Goal: Information Seeking & Learning: Learn about a topic

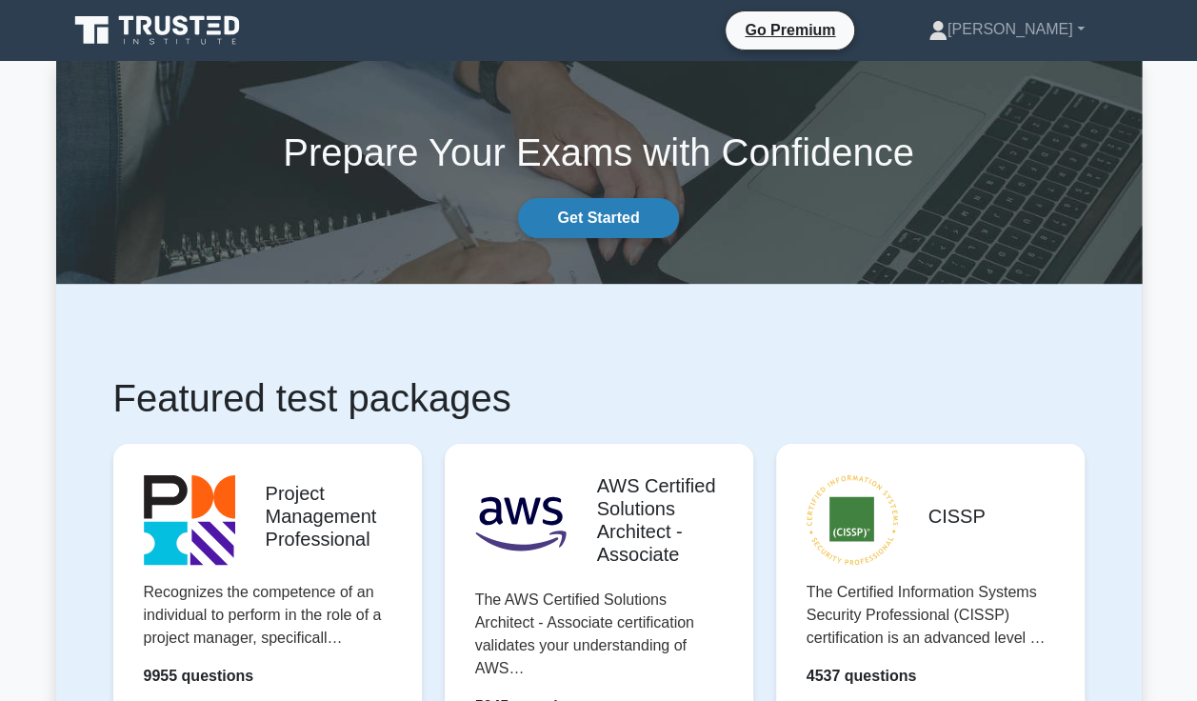
click at [642, 228] on link "Get Started" at bounding box center [598, 218] width 160 height 40
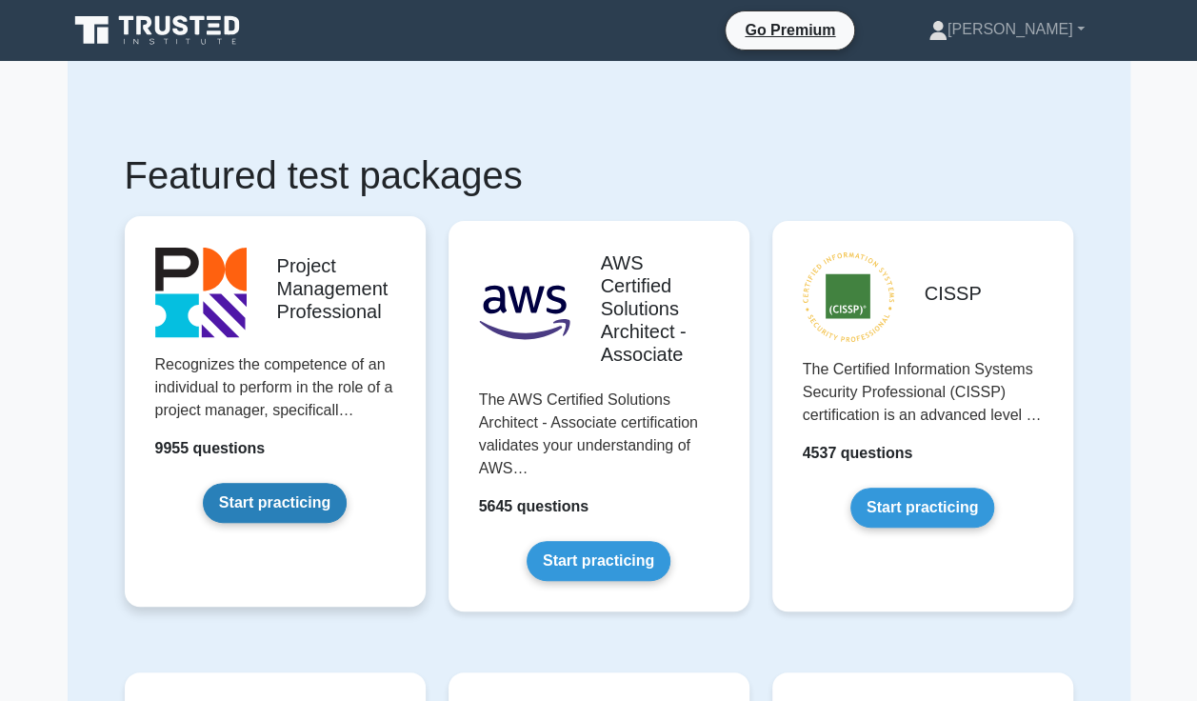
click at [309, 499] on link "Start practicing" at bounding box center [275, 503] width 144 height 40
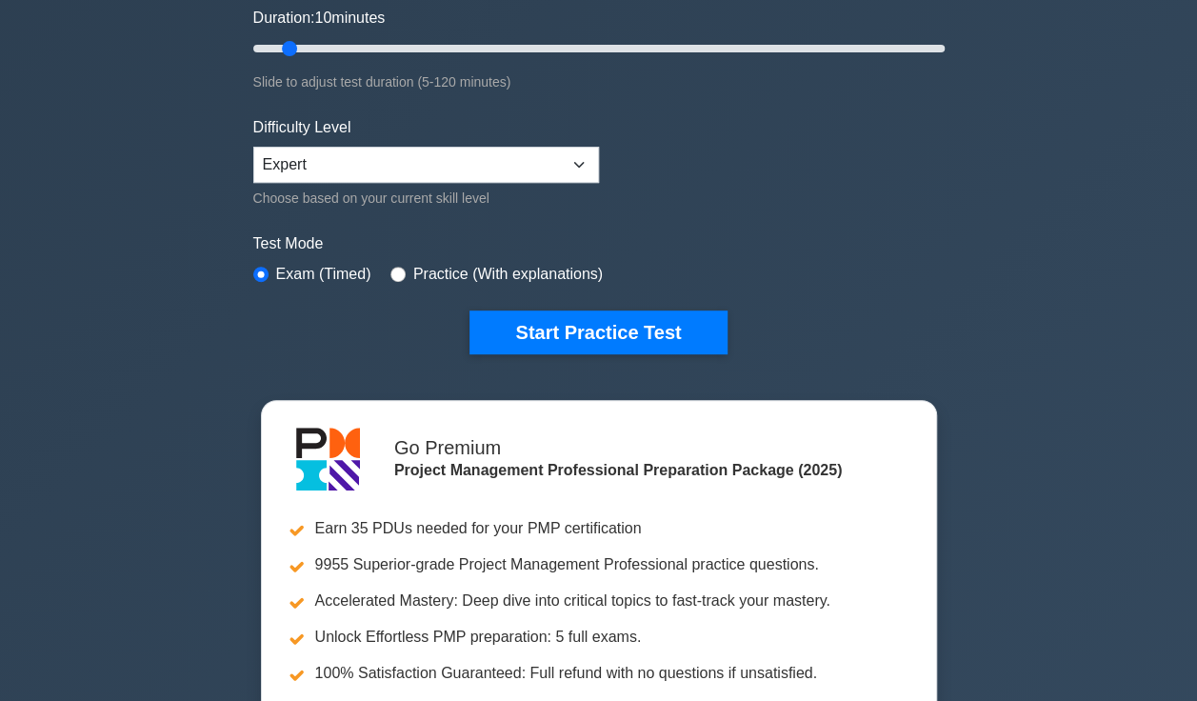
scroll to position [352, 0]
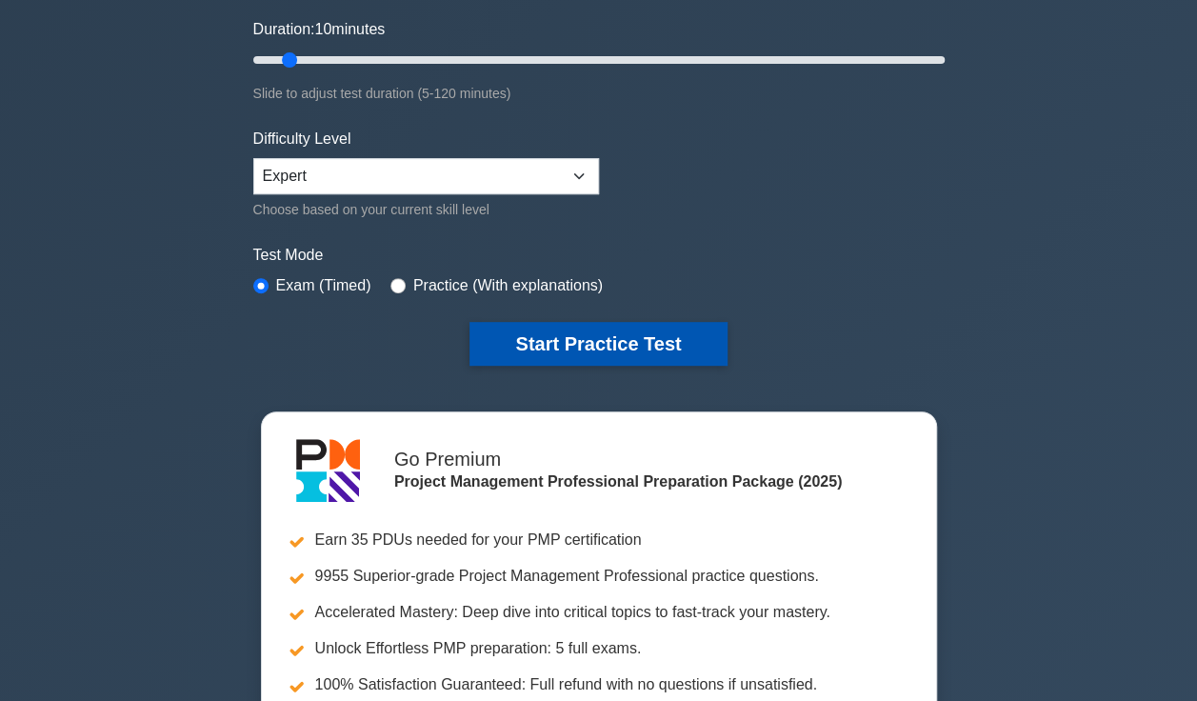
click at [665, 338] on button "Start Practice Test" at bounding box center [597, 344] width 257 height 44
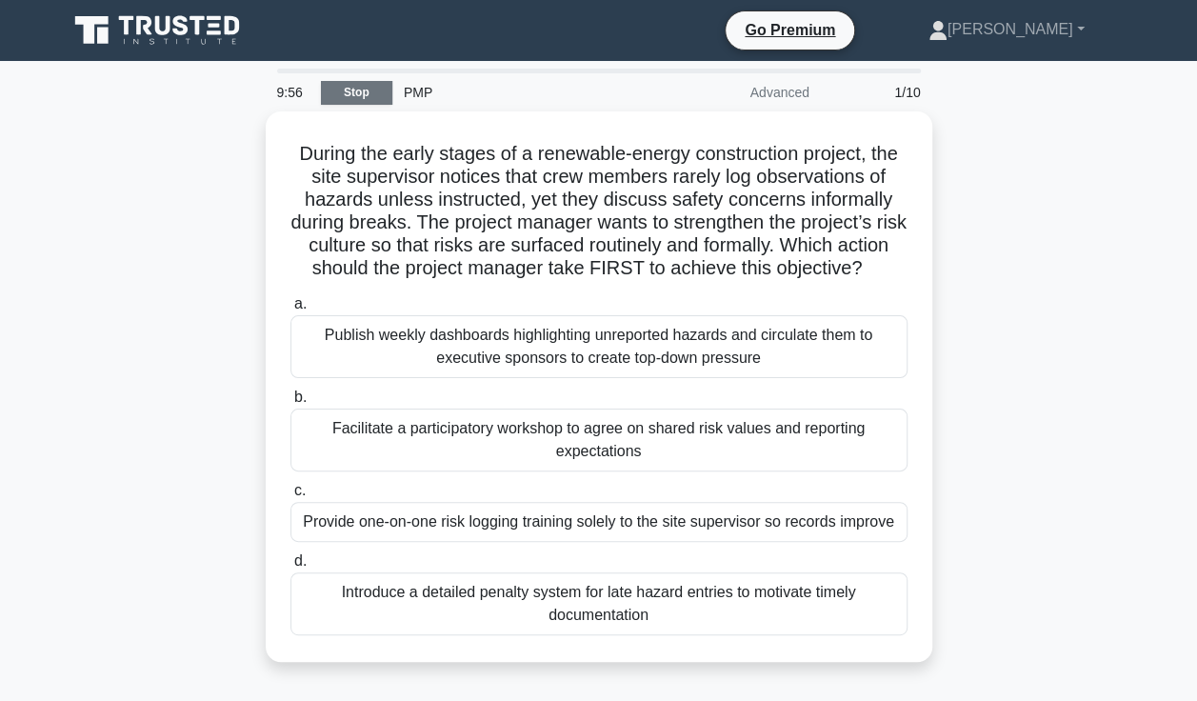
click at [348, 98] on link "Stop" at bounding box center [356, 93] width 71 height 24
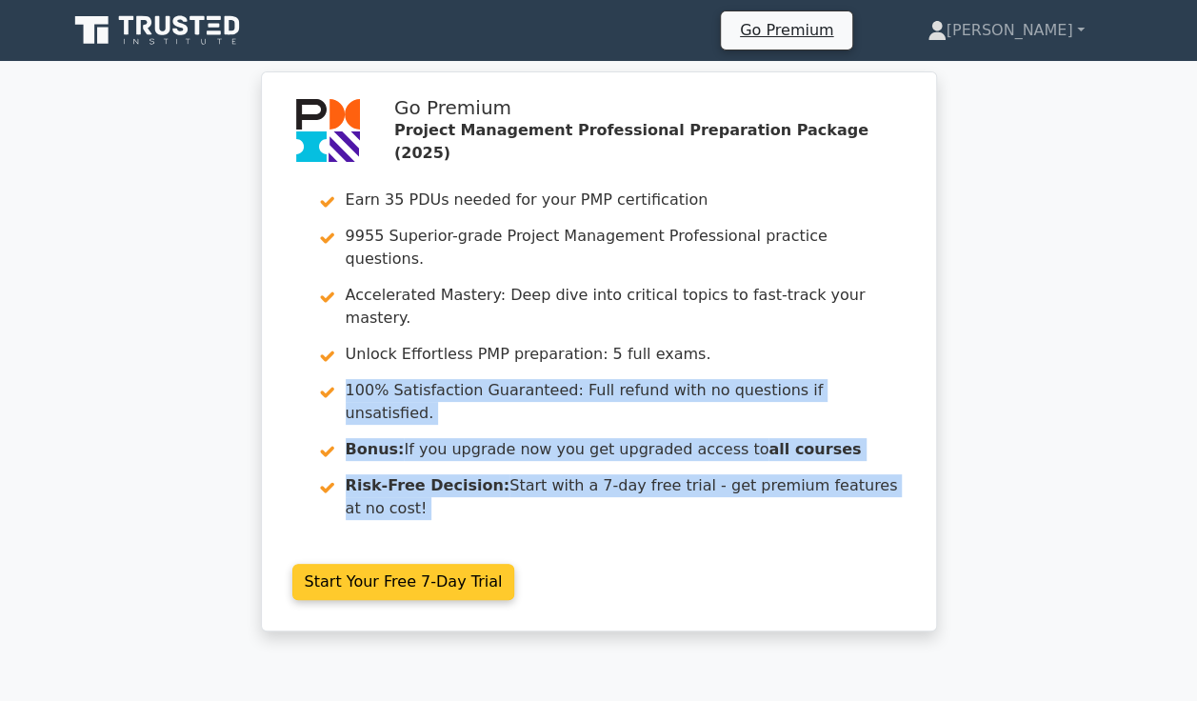
drag, startPoint x: 0, startPoint y: 0, endPoint x: 570, endPoint y: 147, distance: 589.0
click at [570, 147] on div "Go Premium Project Management Professional Preparation Package (2025) Earn 35 P…" at bounding box center [598, 367] width 1197 height 583
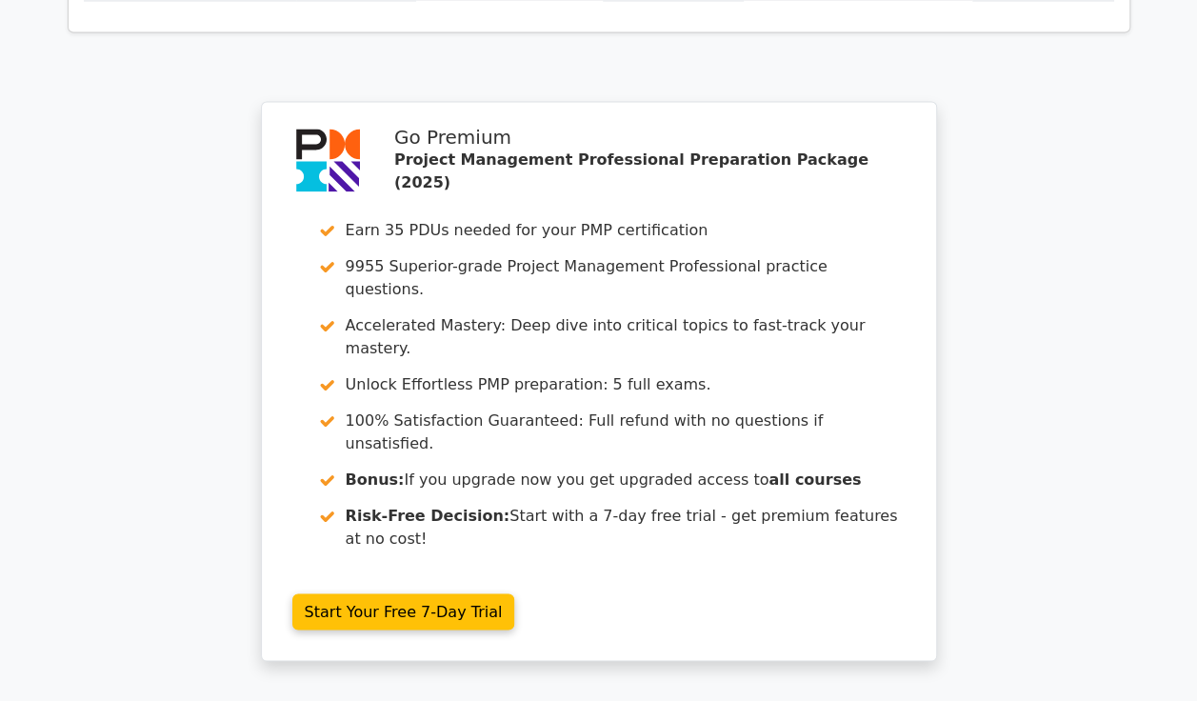
scroll to position [1706, 0]
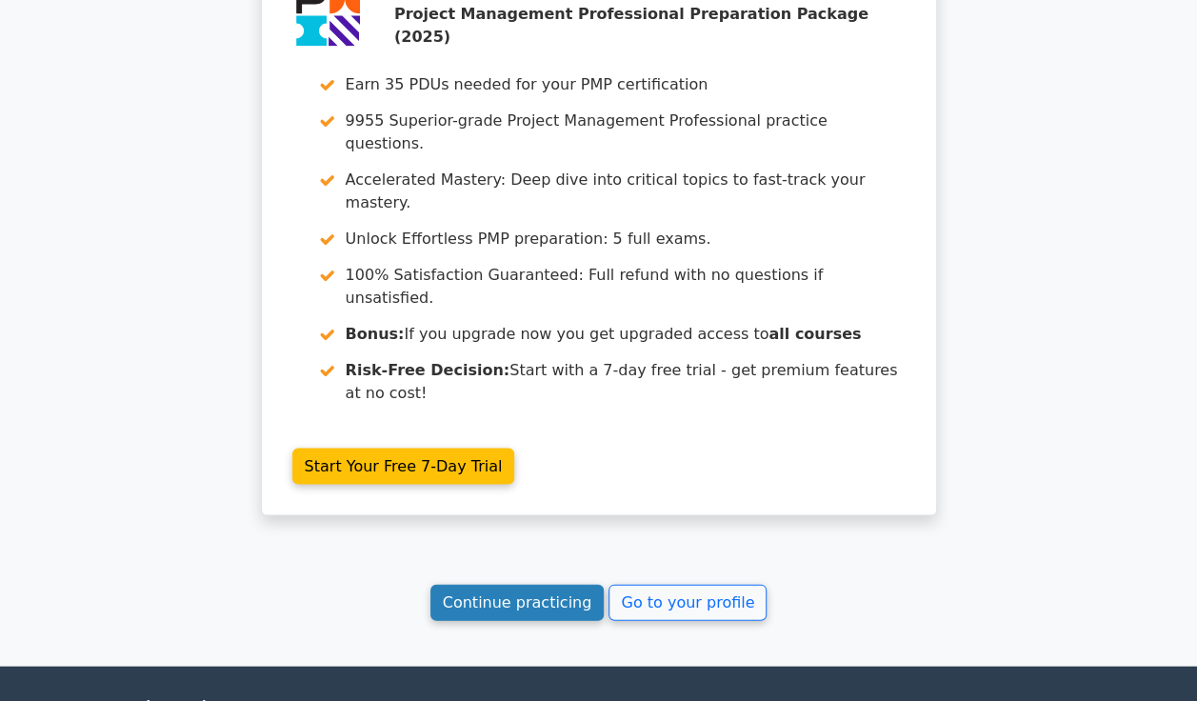
click at [549, 584] on link "Continue practicing" at bounding box center [517, 602] width 174 height 36
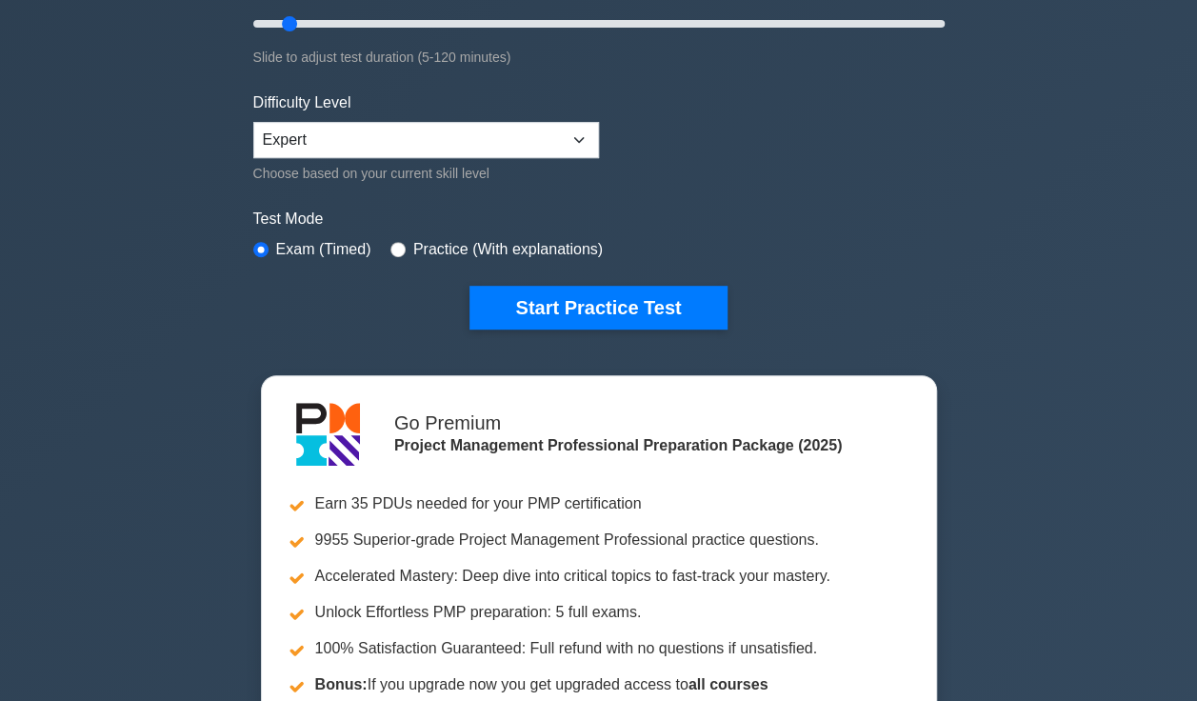
scroll to position [389, 0]
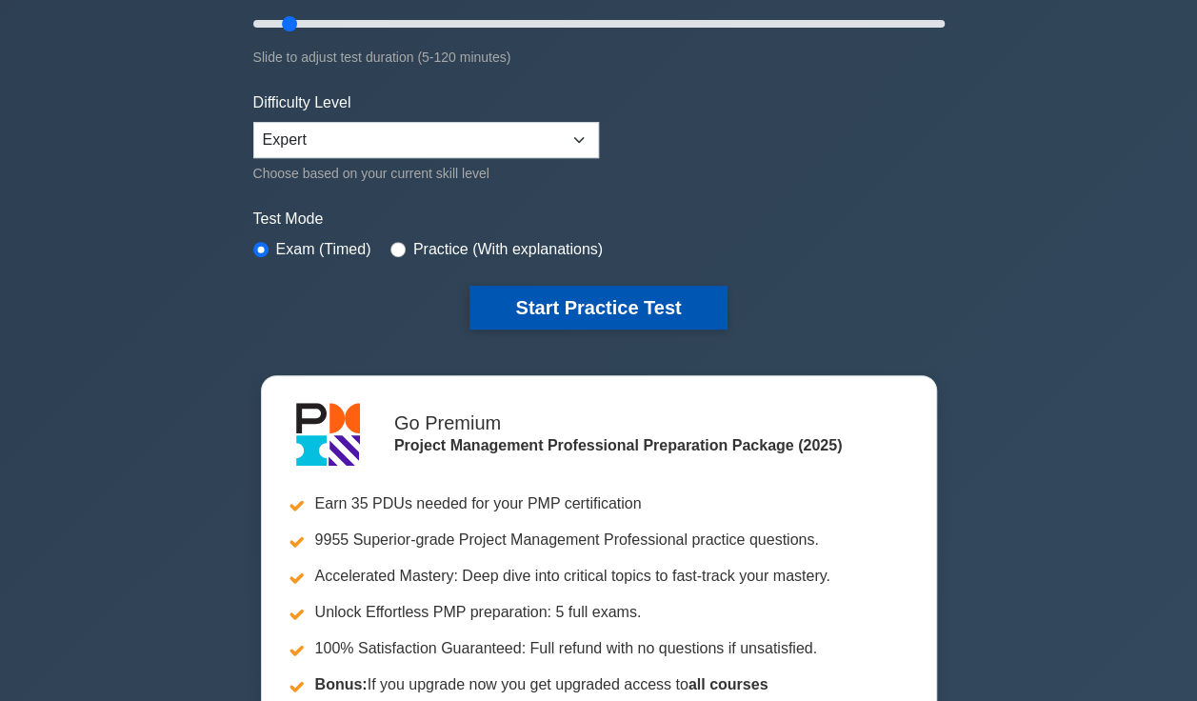
click at [616, 293] on button "Start Practice Test" at bounding box center [597, 308] width 257 height 44
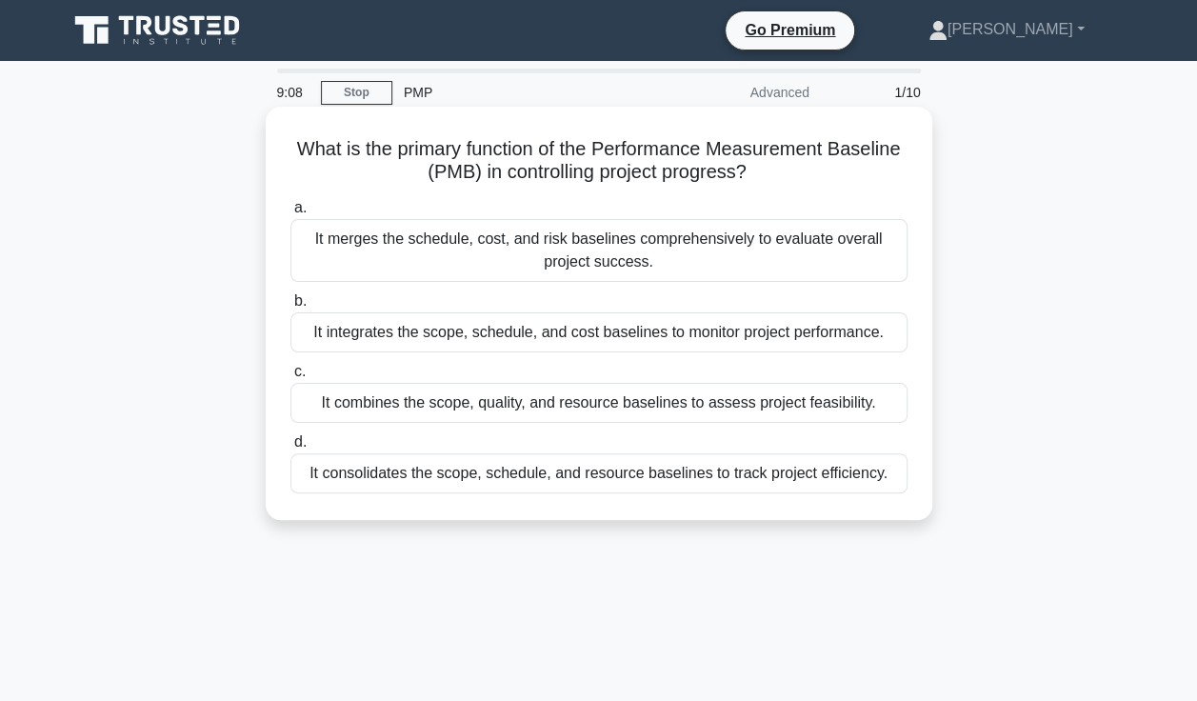
click at [762, 326] on div "It integrates the scope, schedule, and cost baselines to monitor project perfor…" at bounding box center [598, 332] width 617 height 40
click at [290, 308] on input "b. It integrates the scope, schedule, and cost baselines to monitor project per…" at bounding box center [290, 301] width 0 height 12
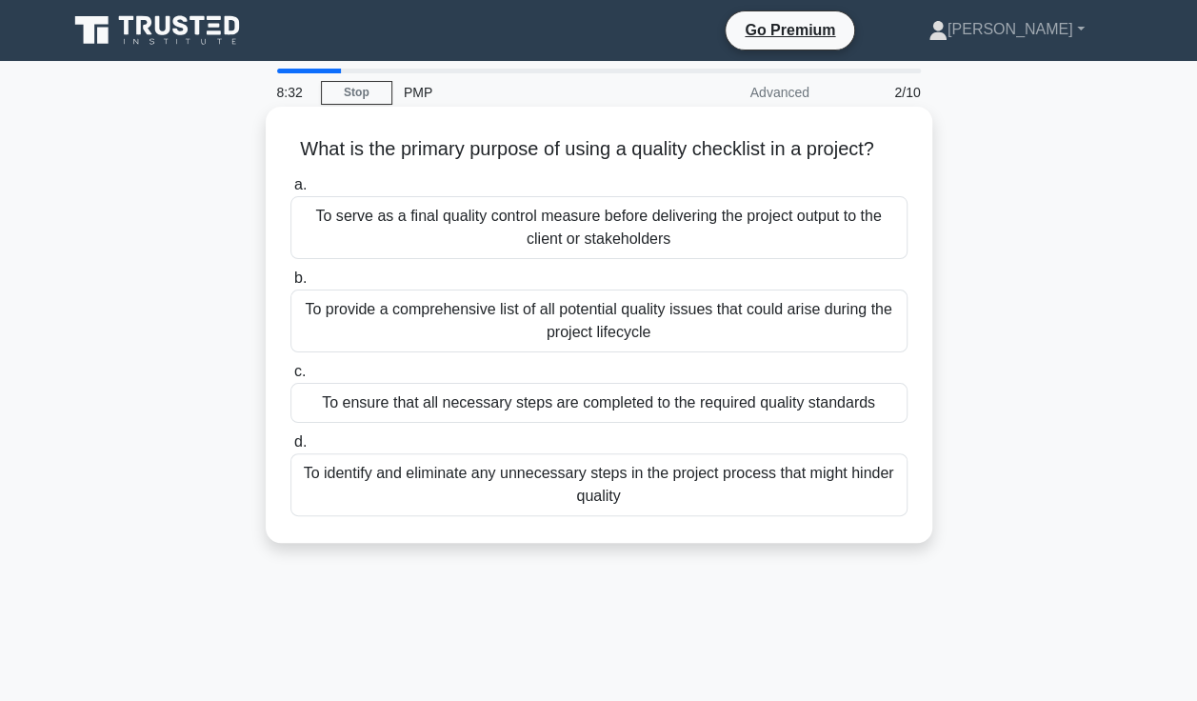
click at [498, 404] on div "To ensure that all necessary steps are completed to the required quality standa…" at bounding box center [598, 403] width 617 height 40
click at [290, 378] on input "c. To ensure that all necessary steps are completed to the required quality sta…" at bounding box center [290, 372] width 0 height 12
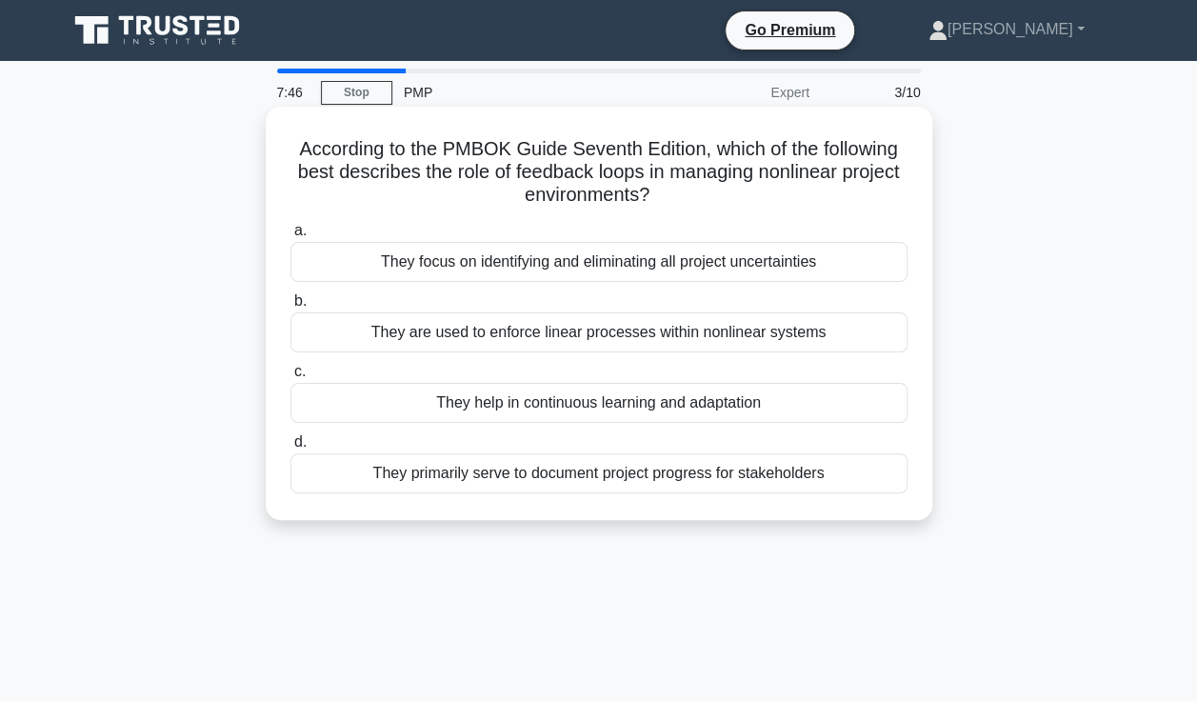
click at [666, 406] on div "They help in continuous learning and adaptation" at bounding box center [598, 403] width 617 height 40
click at [290, 378] on input "c. They help in continuous learning and adaptation" at bounding box center [290, 372] width 0 height 12
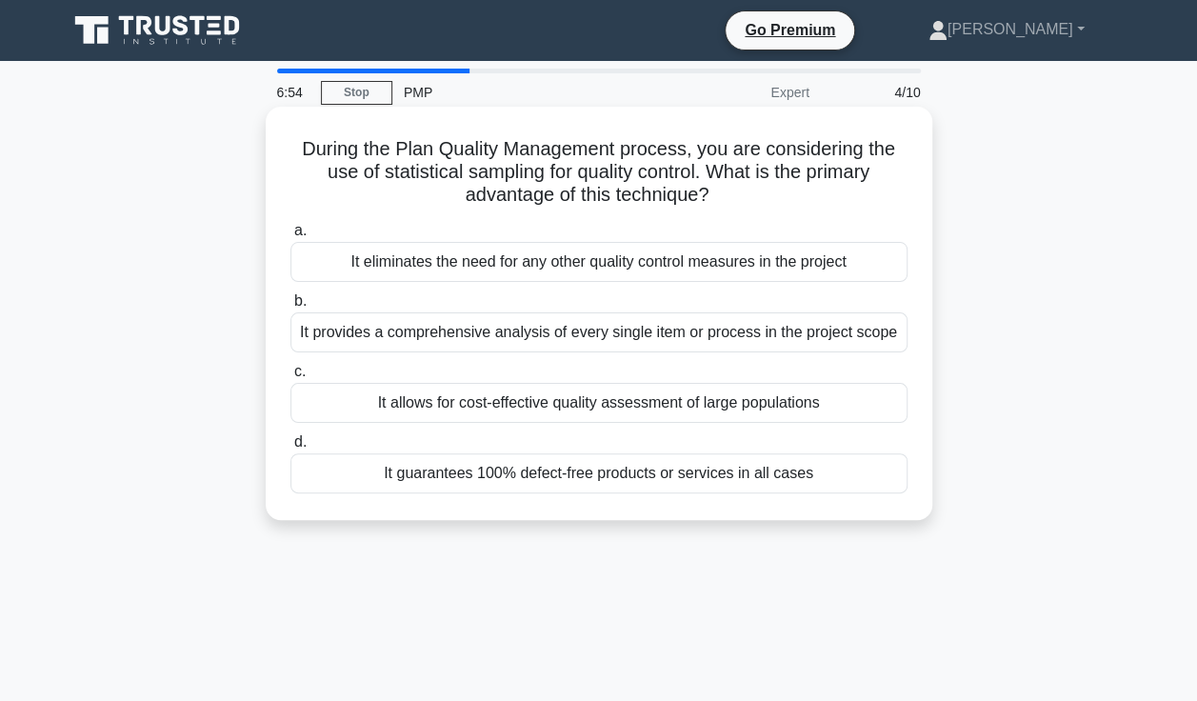
click at [750, 330] on div "It provides a comprehensive analysis of every single item or process in the pro…" at bounding box center [598, 332] width 617 height 40
click at [290, 308] on input "b. It provides a comprehensive analysis of every single item or process in the …" at bounding box center [290, 301] width 0 height 12
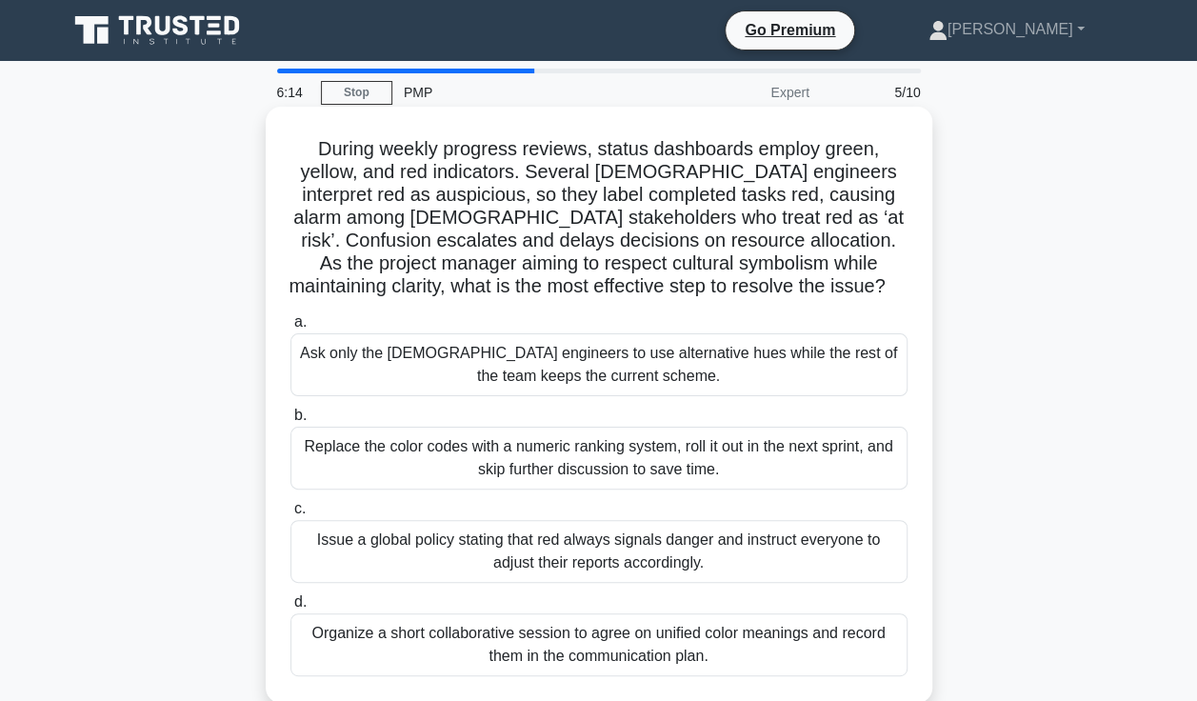
click at [603, 637] on div "Organize a short collaborative session to agree on unified color meanings and r…" at bounding box center [598, 644] width 617 height 63
click at [290, 608] on input "d. Organize a short collaborative session to agree on unified color meanings an…" at bounding box center [290, 602] width 0 height 12
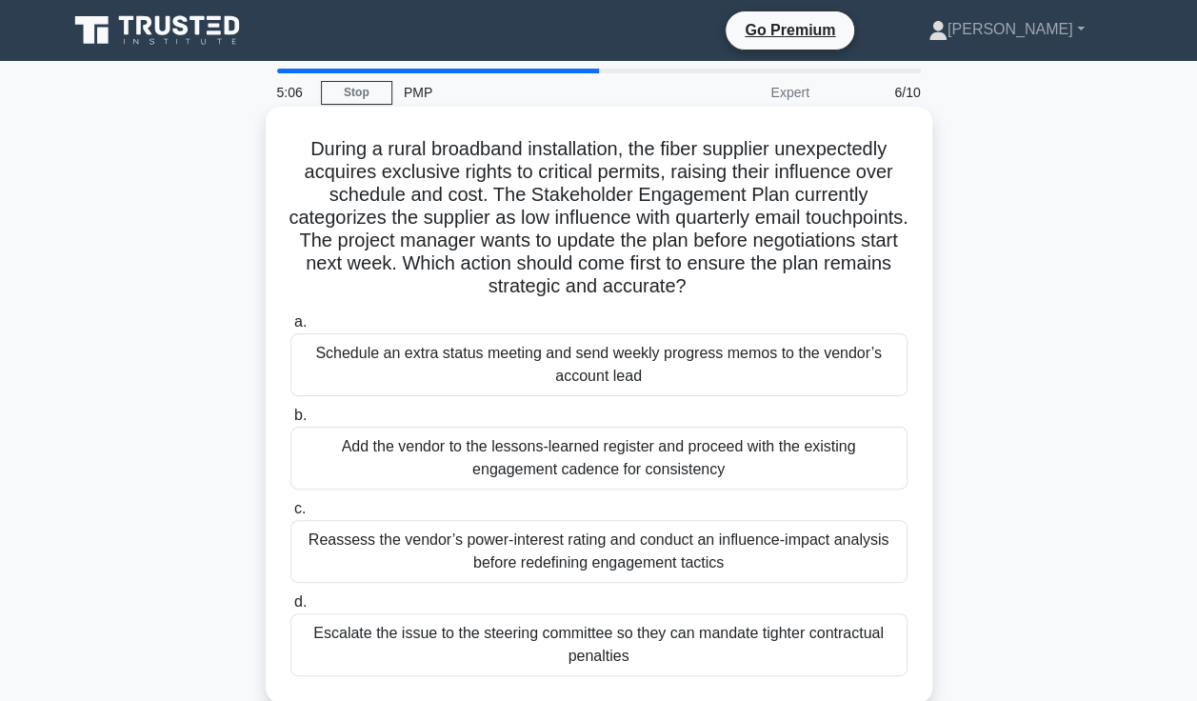
click at [540, 558] on div "Reassess the vendor’s power-interest rating and conduct an influence-impact ana…" at bounding box center [598, 551] width 617 height 63
click at [290, 515] on input "c. Reassess the vendor’s power-interest rating and conduct an influence-impact …" at bounding box center [290, 509] width 0 height 12
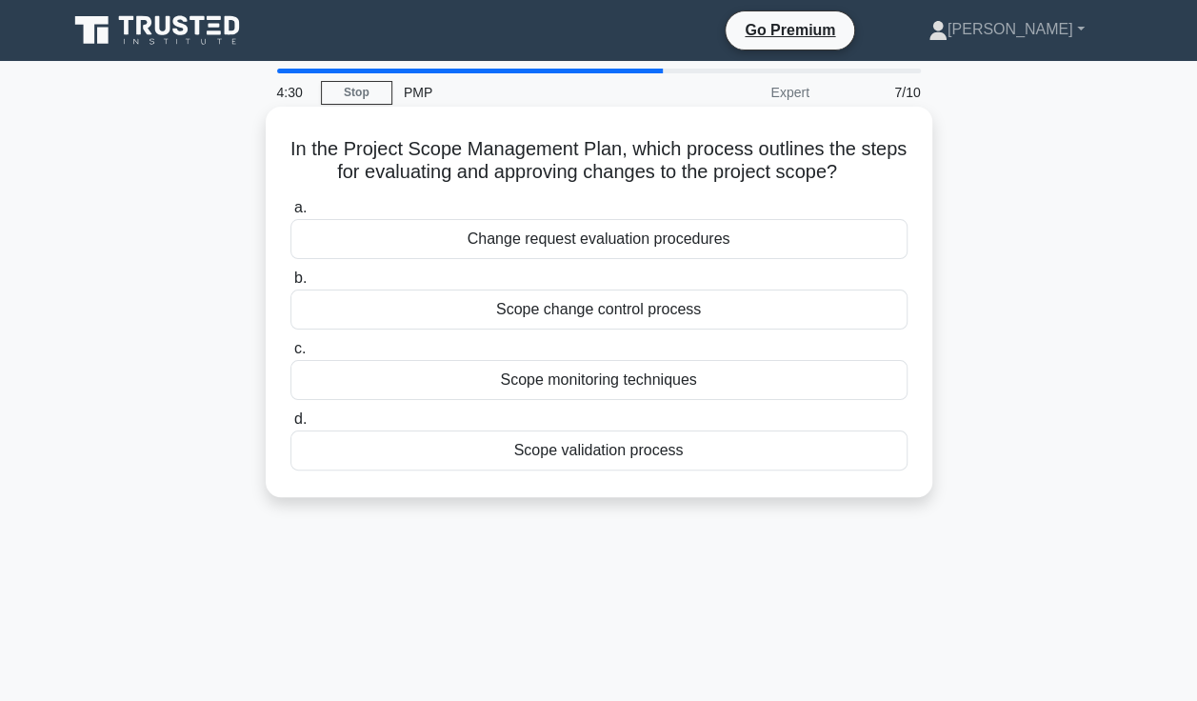
click at [623, 248] on div "Change request evaluation procedures" at bounding box center [598, 239] width 617 height 40
click at [290, 214] on input "a. Change request evaluation procedures" at bounding box center [290, 208] width 0 height 12
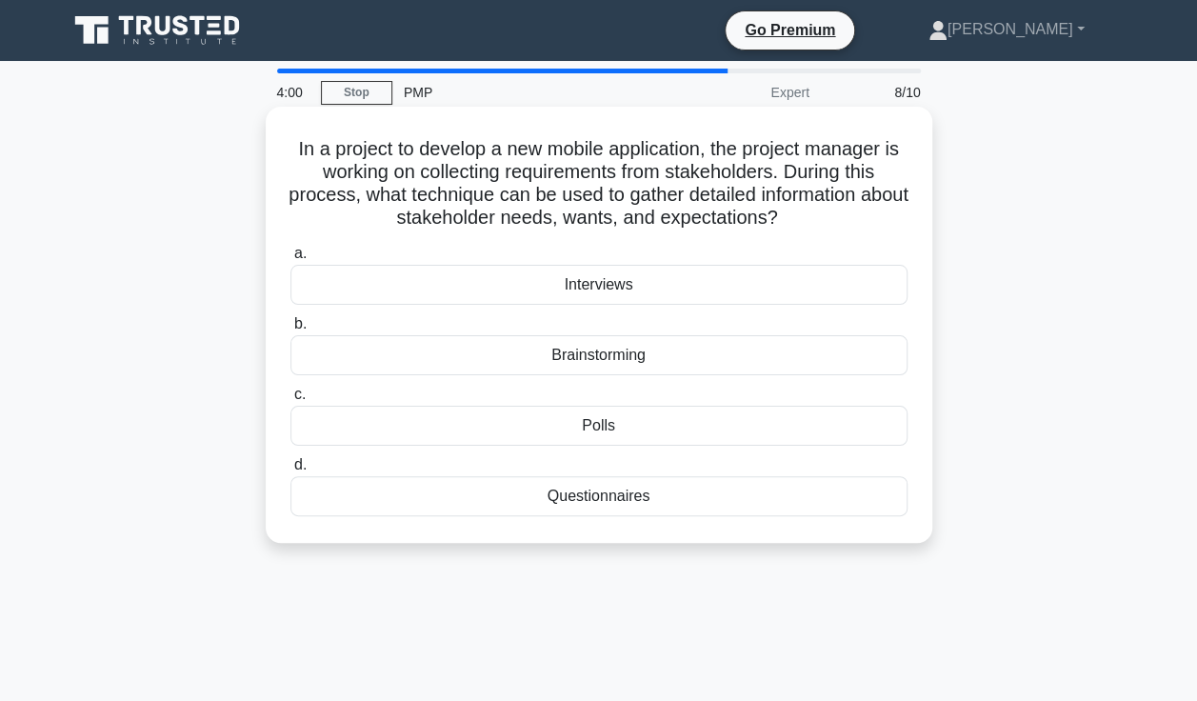
click at [569, 284] on div "Interviews" at bounding box center [598, 285] width 617 height 40
click at [290, 260] on input "a. Interviews" at bounding box center [290, 254] width 0 height 12
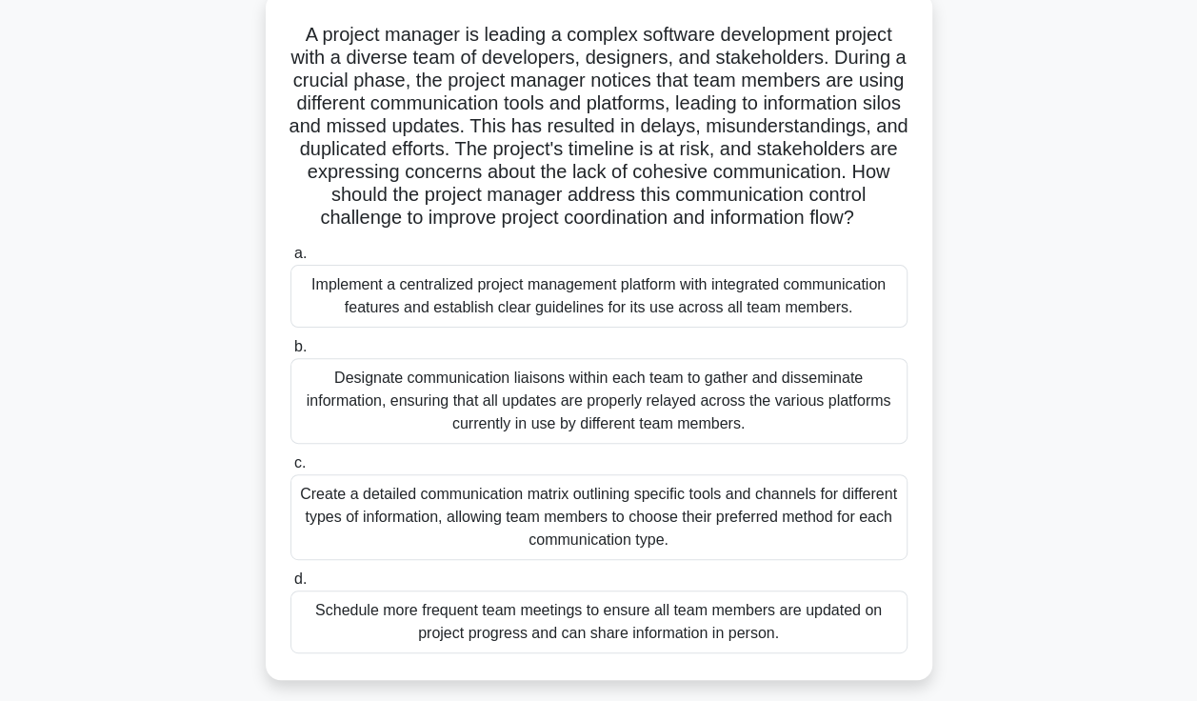
scroll to position [125, 0]
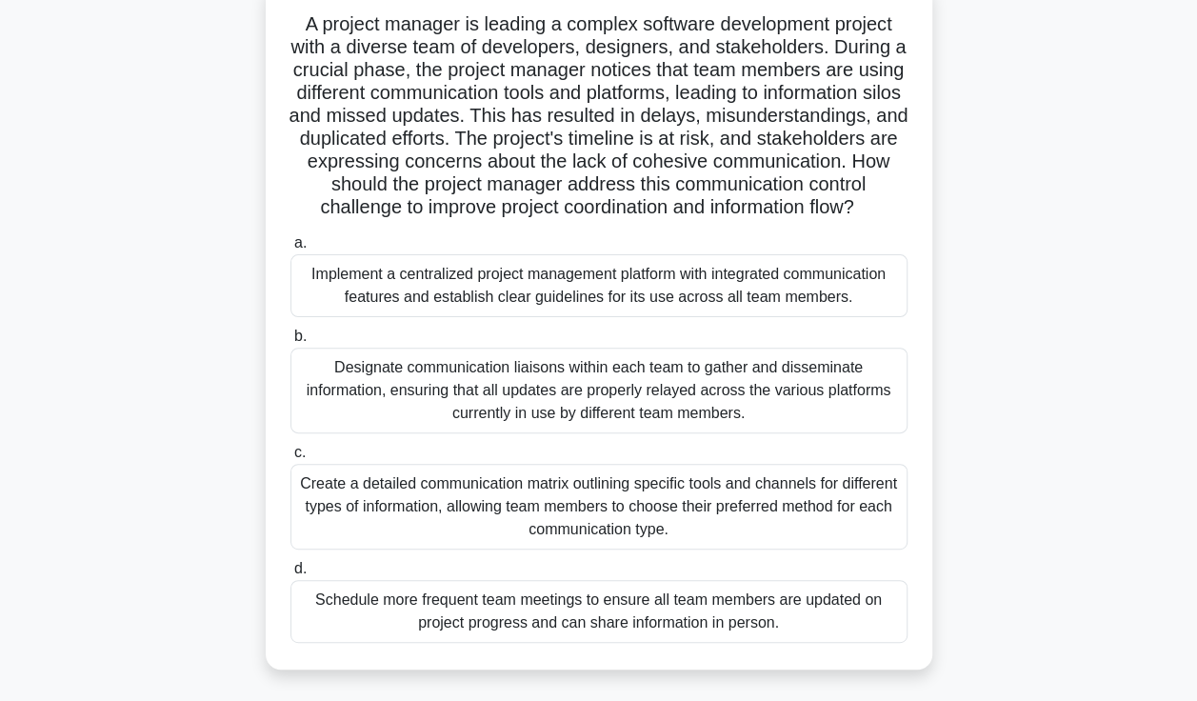
click at [768, 526] on div "Create a detailed communication matrix outlining specific tools and channels fo…" at bounding box center [598, 507] width 617 height 86
click at [290, 459] on input "c. Create a detailed communication matrix outlining specific tools and channels…" at bounding box center [290, 453] width 0 height 12
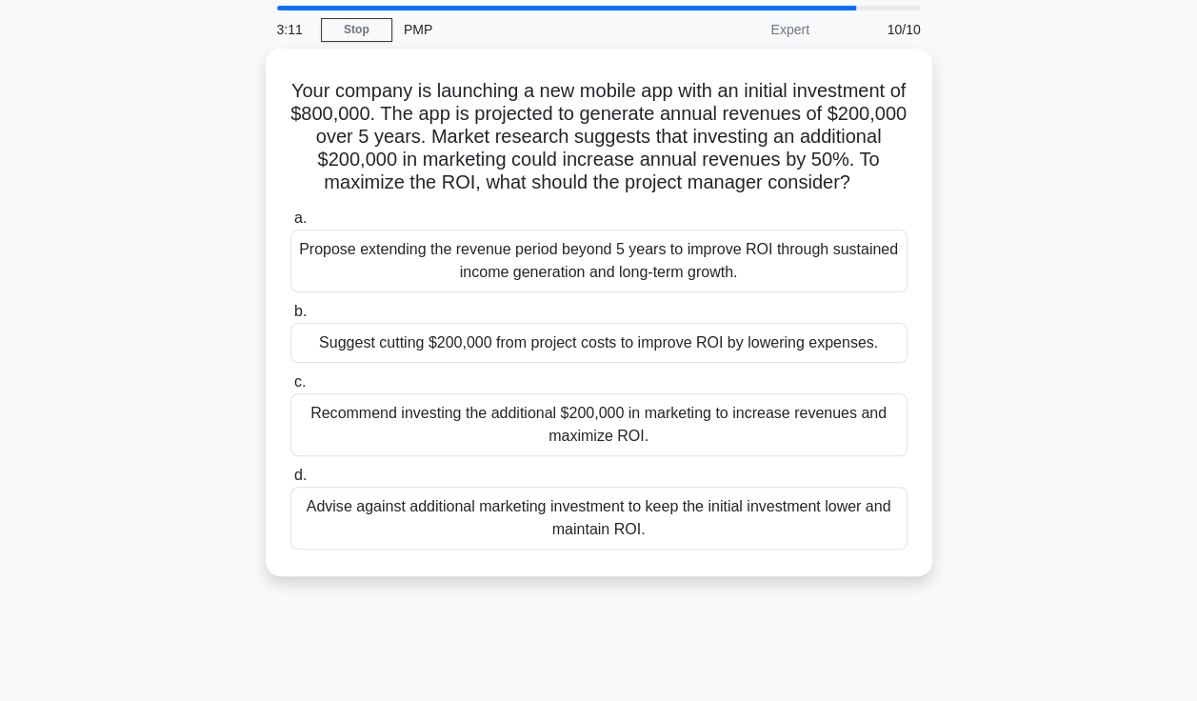
scroll to position [0, 0]
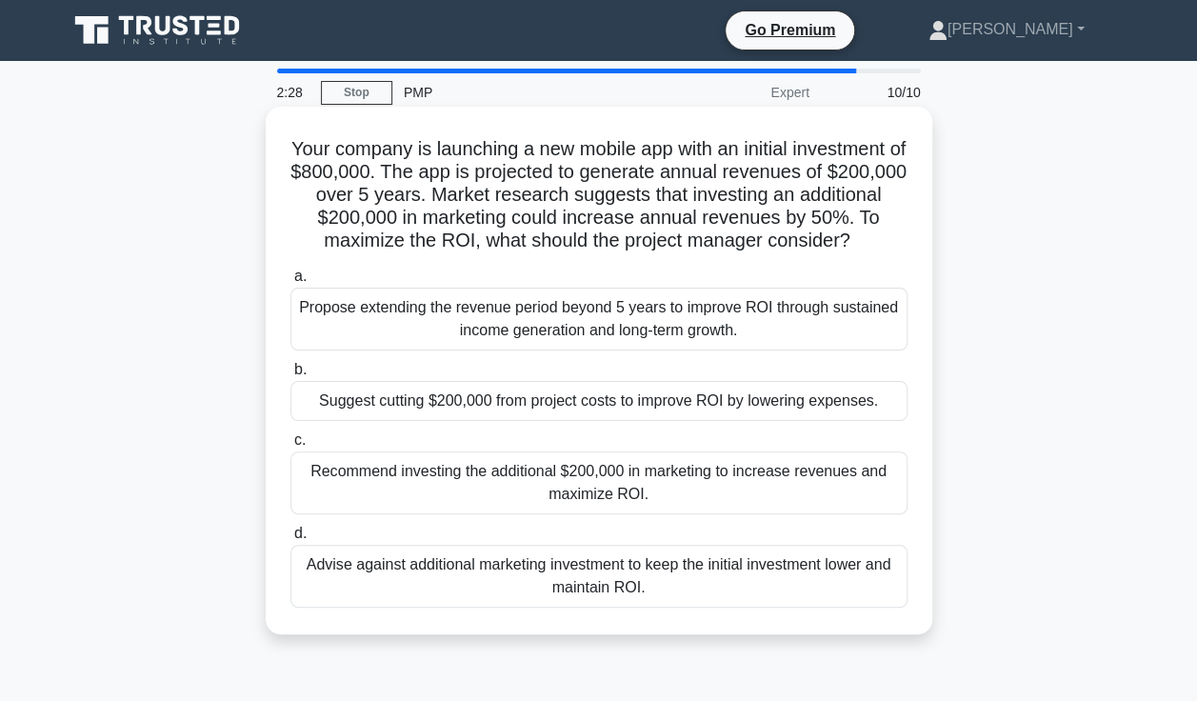
click at [579, 608] on div "Advise against additional marketing investment to keep the initial investment l…" at bounding box center [598, 576] width 617 height 63
click at [290, 540] on input "d. Advise against additional marketing investment to keep the initial investmen…" at bounding box center [290, 534] width 0 height 12
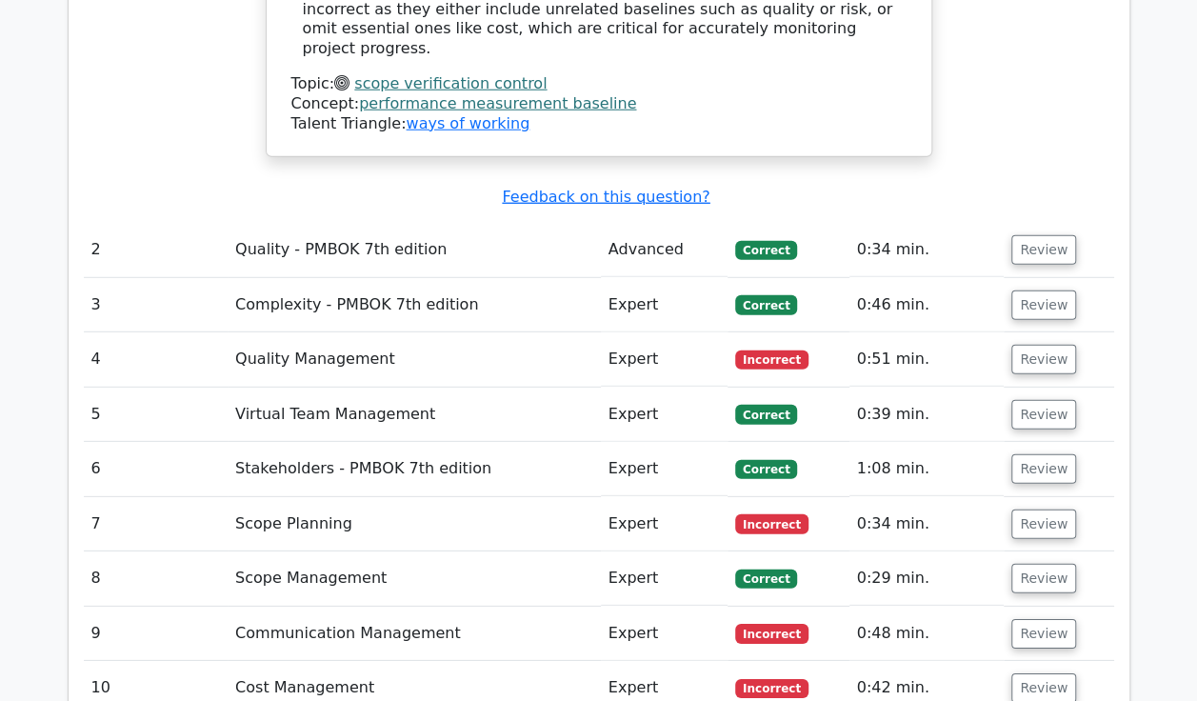
scroll to position [2519, 0]
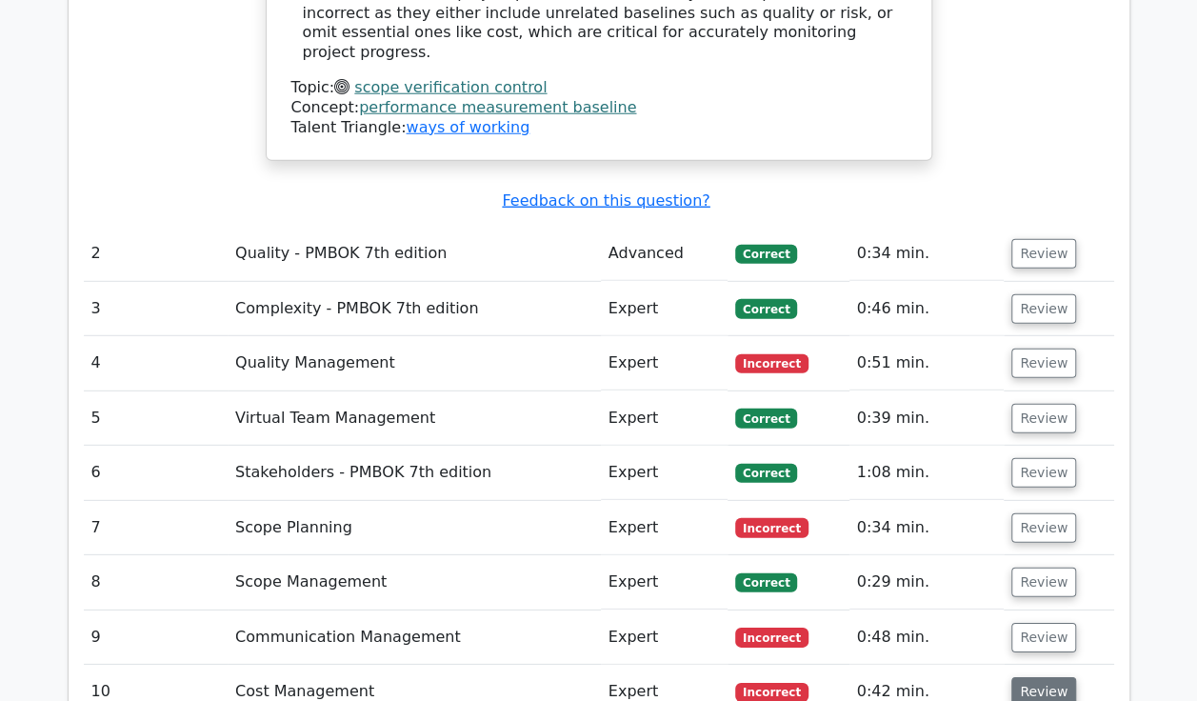
click at [1049, 677] on button "Review" at bounding box center [1043, 692] width 65 height 30
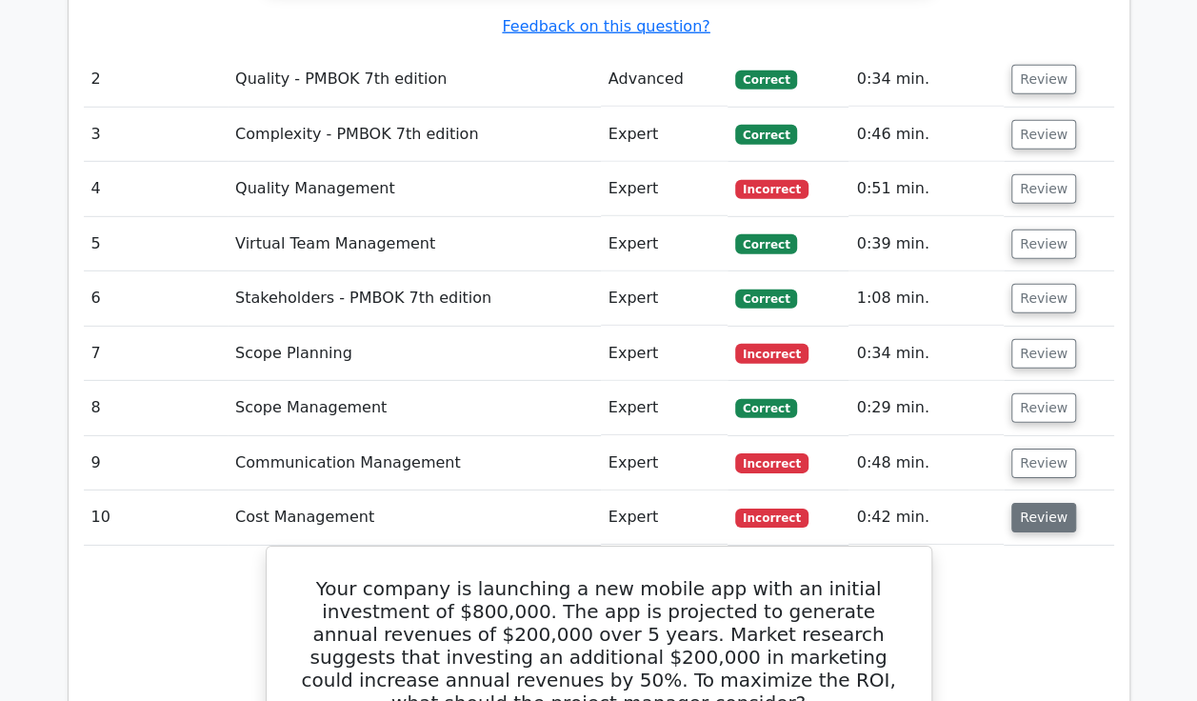
scroll to position [2690, 0]
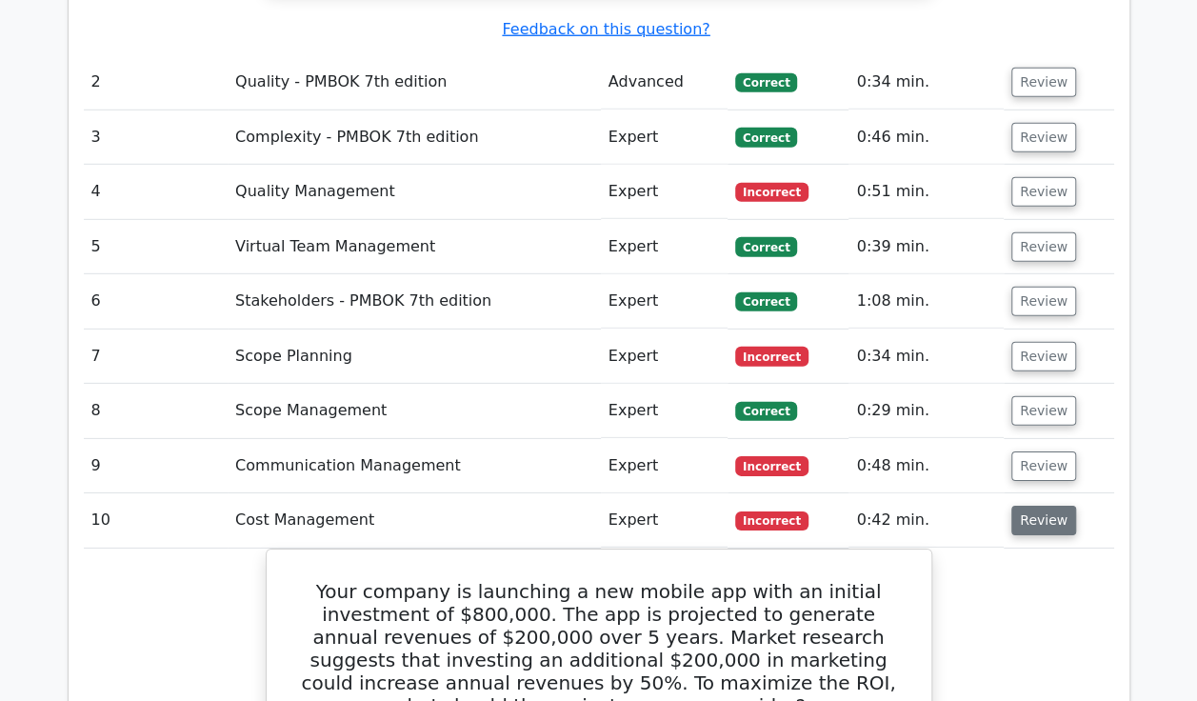
click at [1029, 506] on button "Review" at bounding box center [1043, 521] width 65 height 30
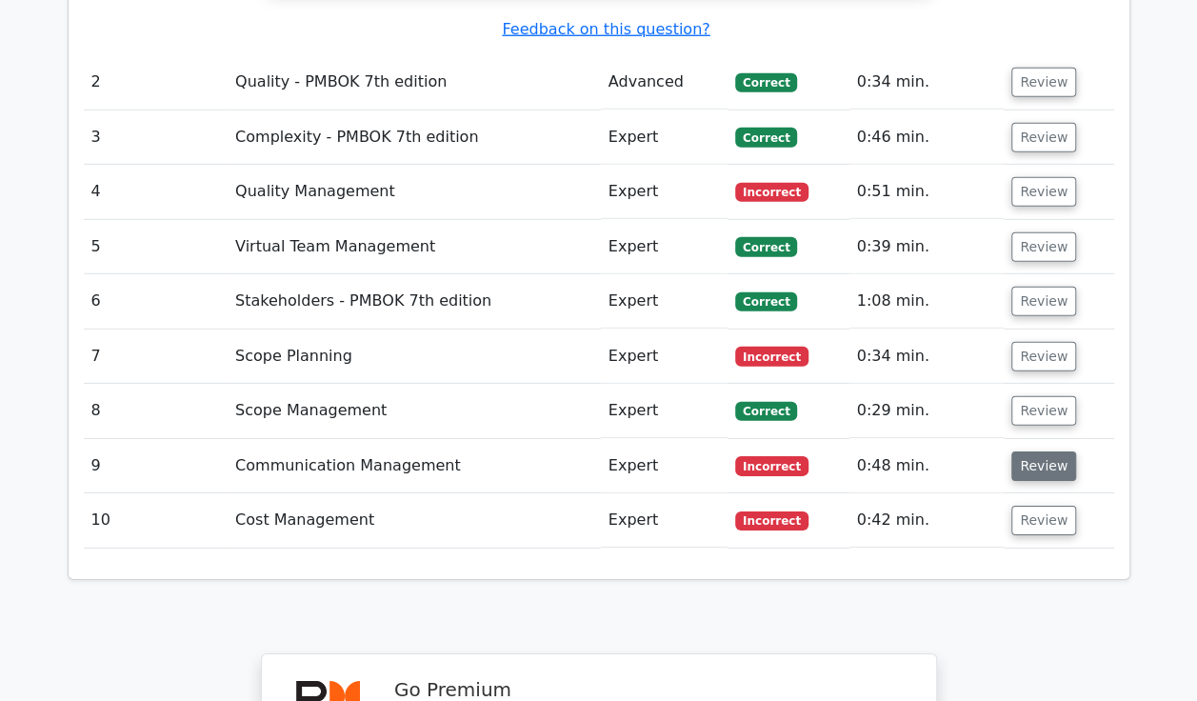
click at [1049, 451] on button "Review" at bounding box center [1043, 466] width 65 height 30
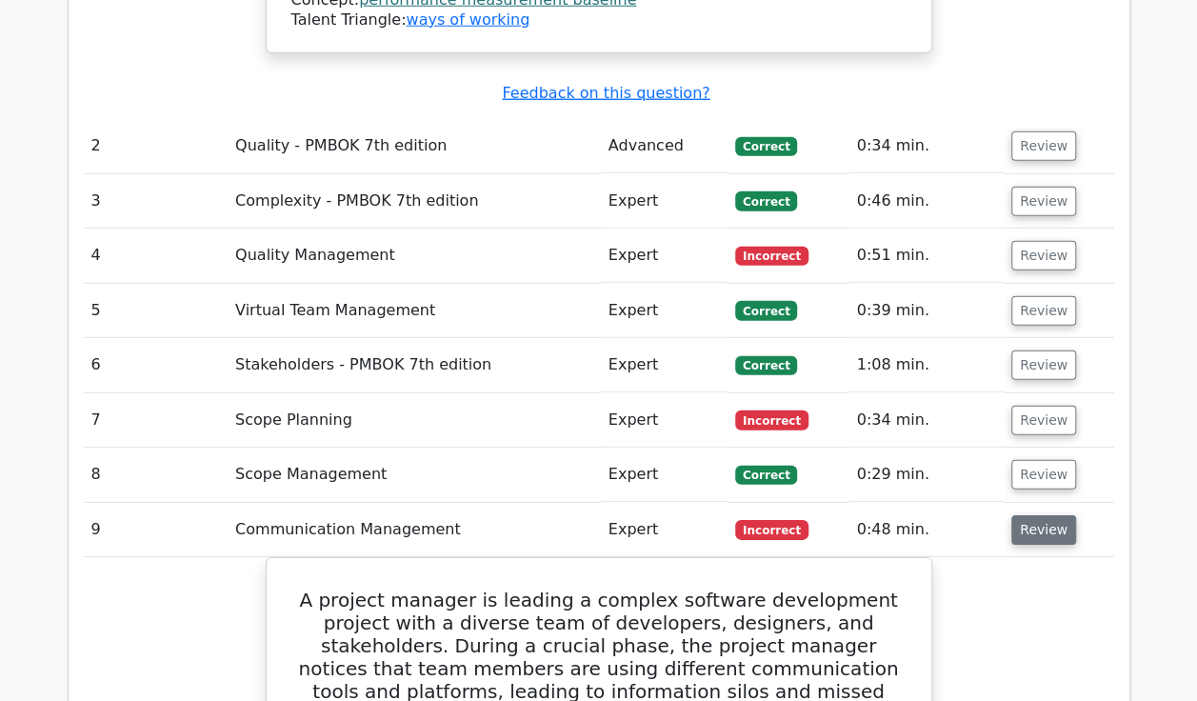
scroll to position [2591, 0]
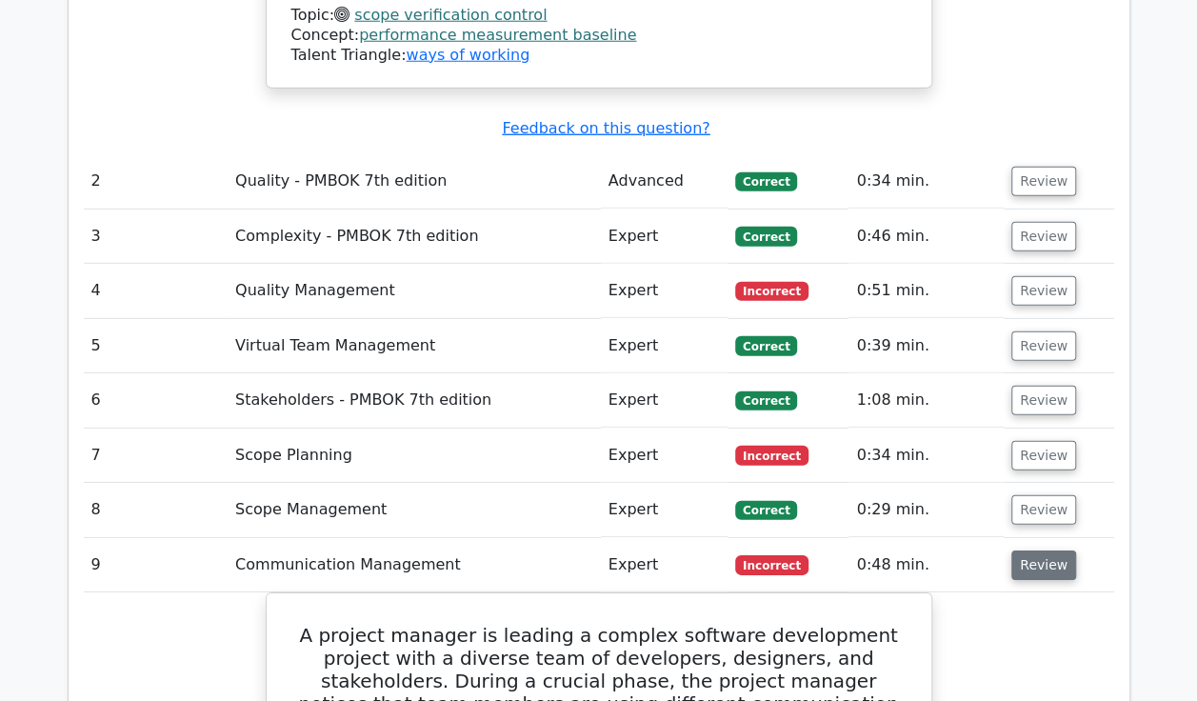
click at [1043, 550] on button "Review" at bounding box center [1043, 565] width 65 height 30
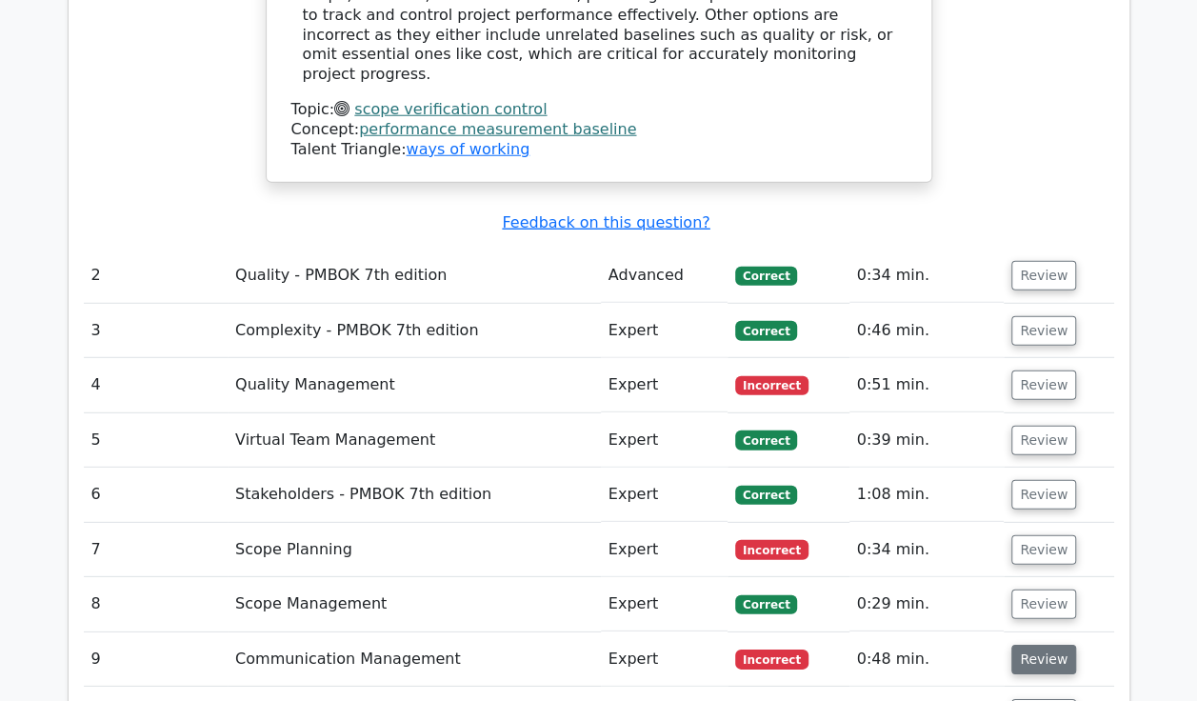
scroll to position [2485, 0]
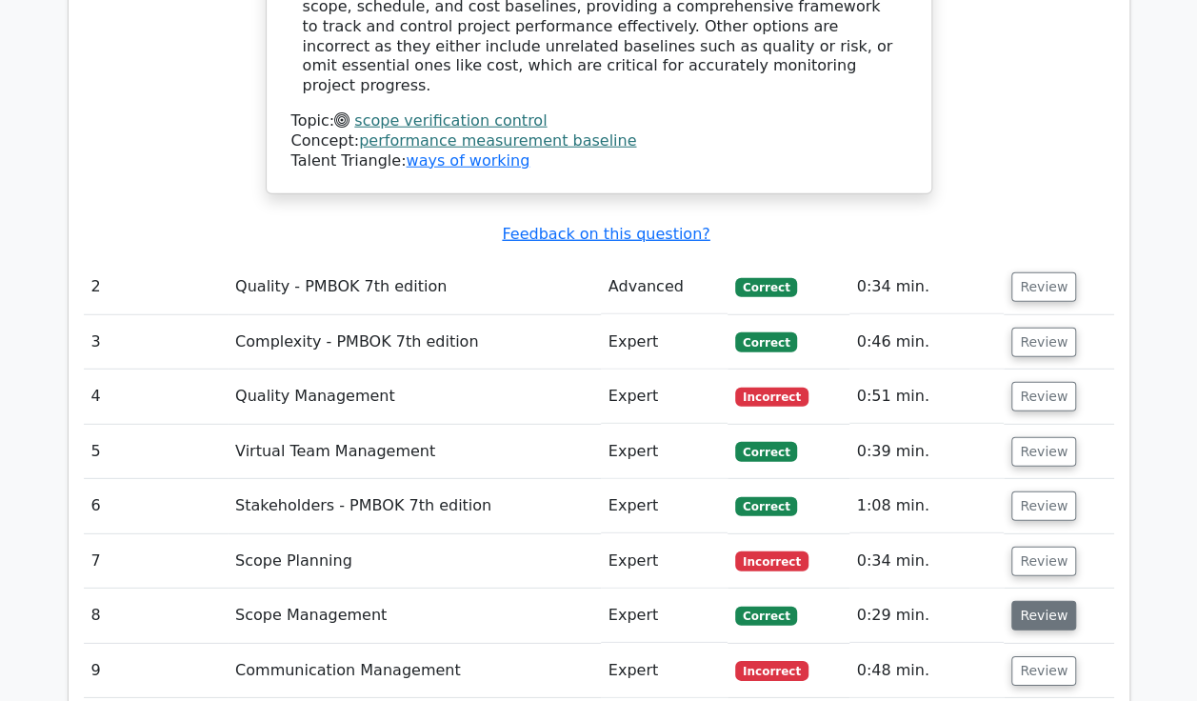
click at [1044, 601] on button "Review" at bounding box center [1043, 616] width 65 height 30
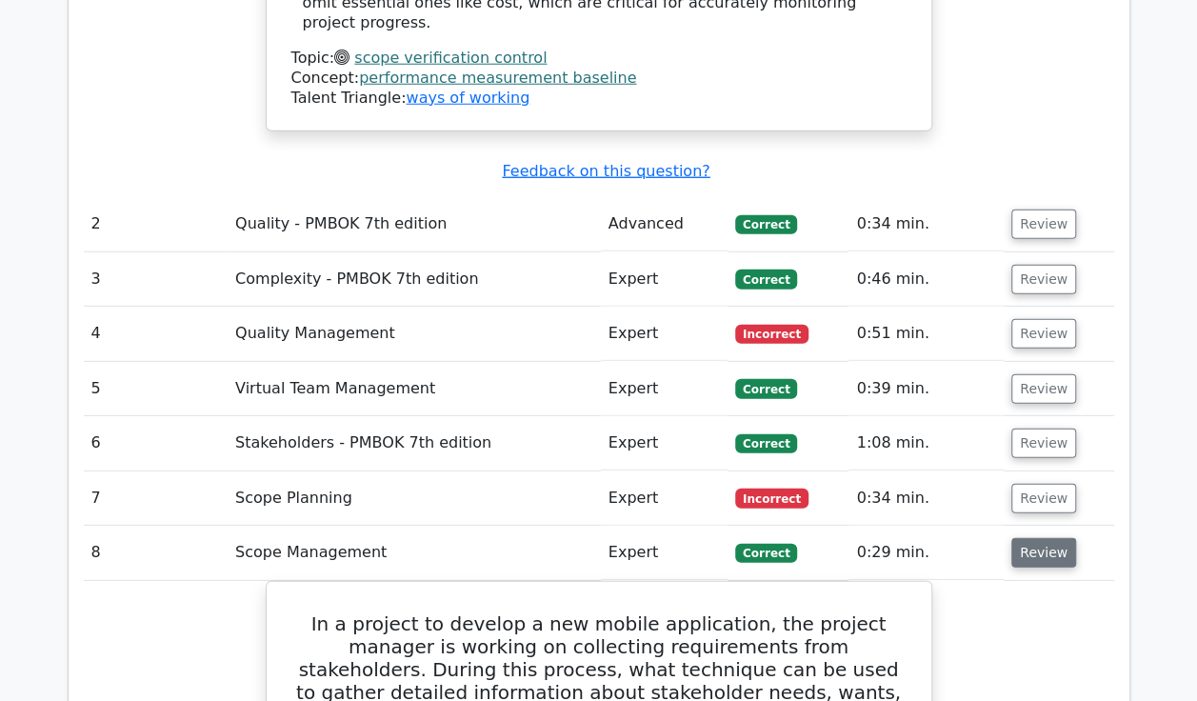
scroll to position [2519, 0]
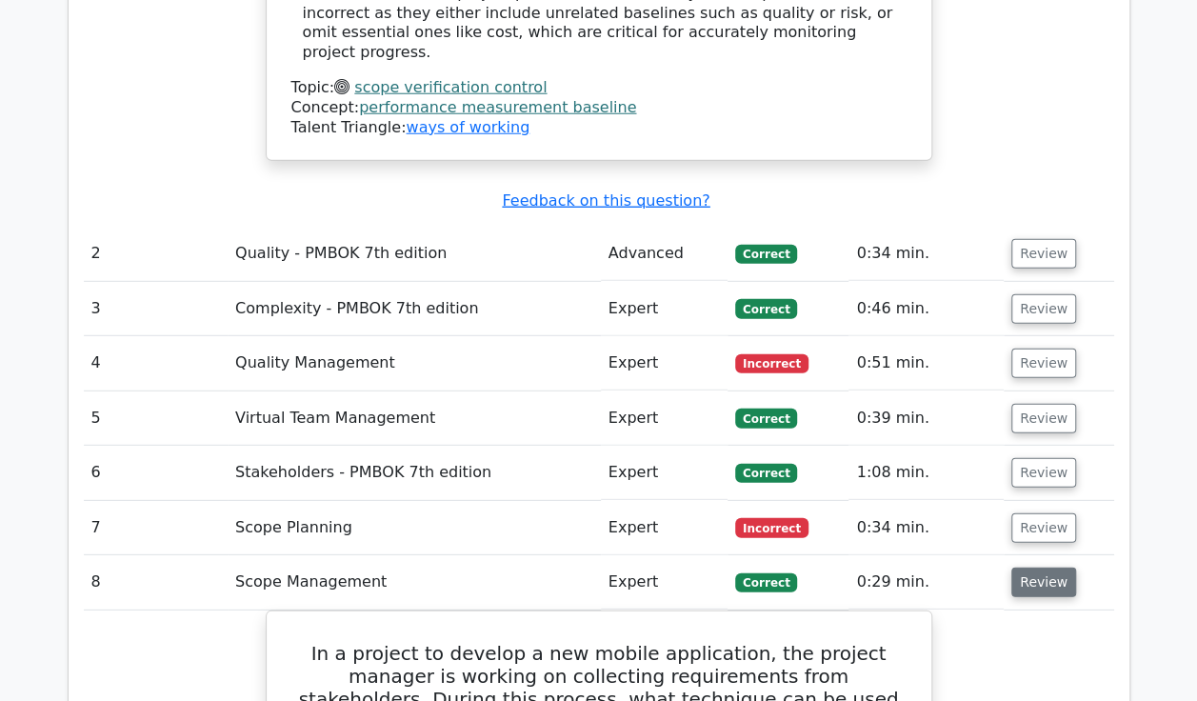
click at [1043, 568] on button "Review" at bounding box center [1043, 583] width 65 height 30
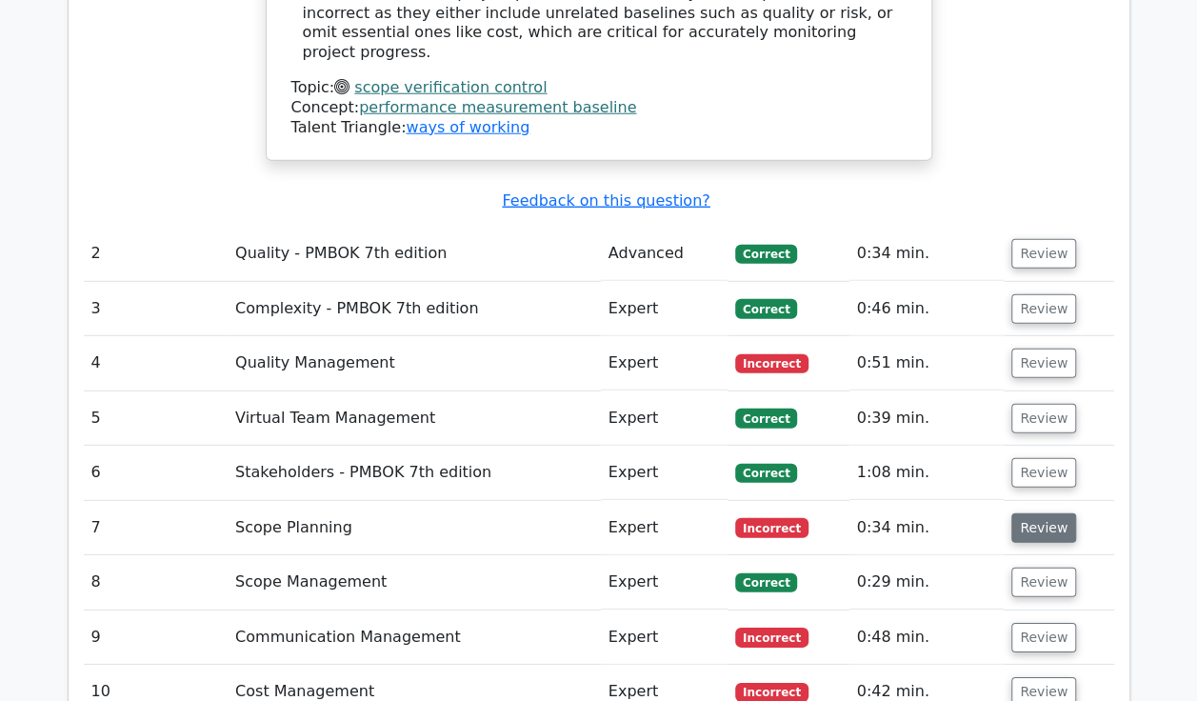
click at [1044, 513] on button "Review" at bounding box center [1043, 528] width 65 height 30
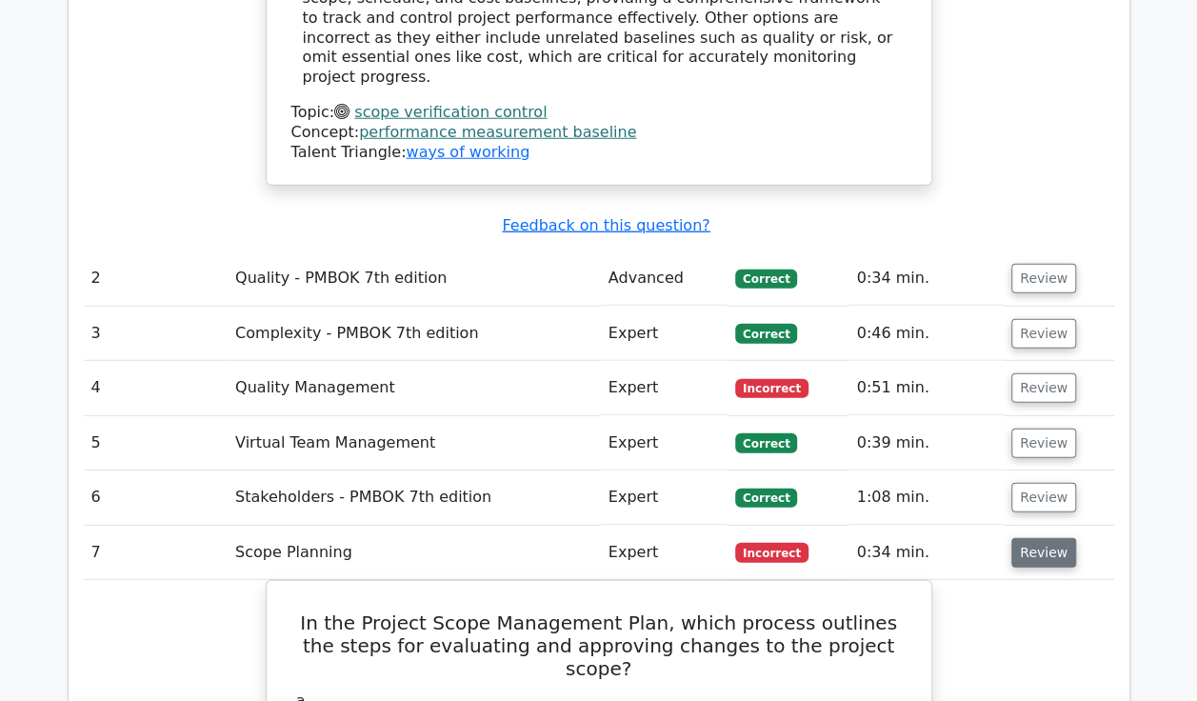
scroll to position [2487, 0]
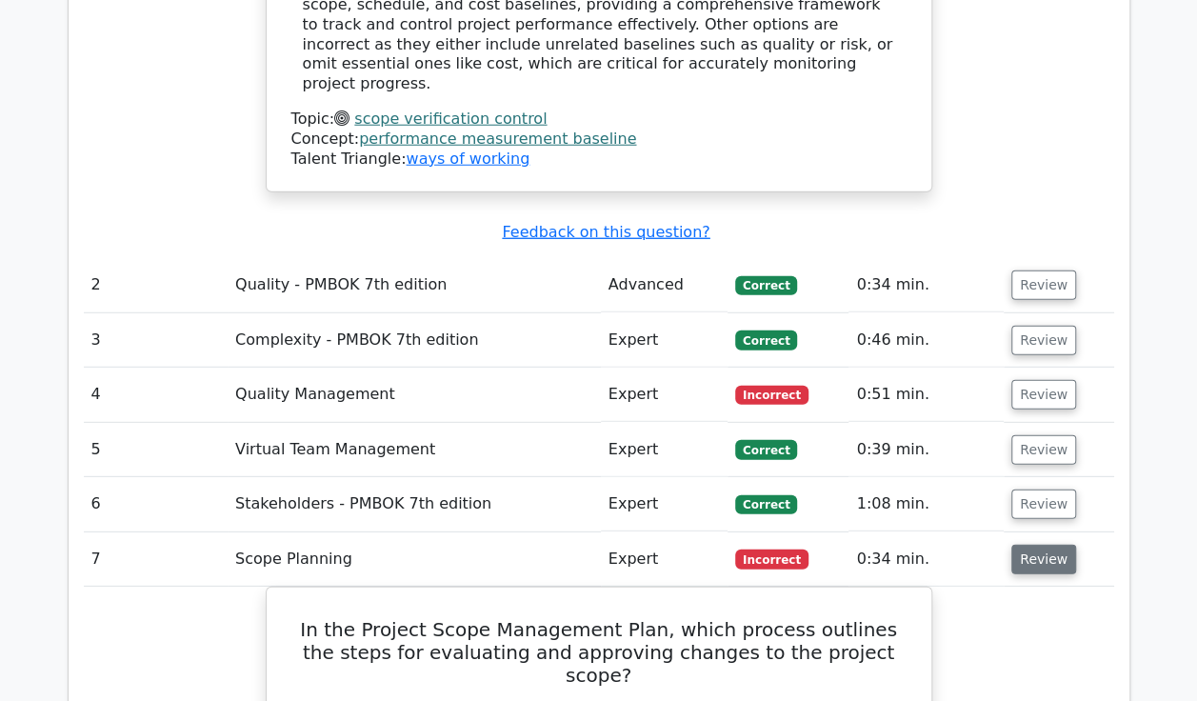
click at [1028, 545] on button "Review" at bounding box center [1043, 560] width 65 height 30
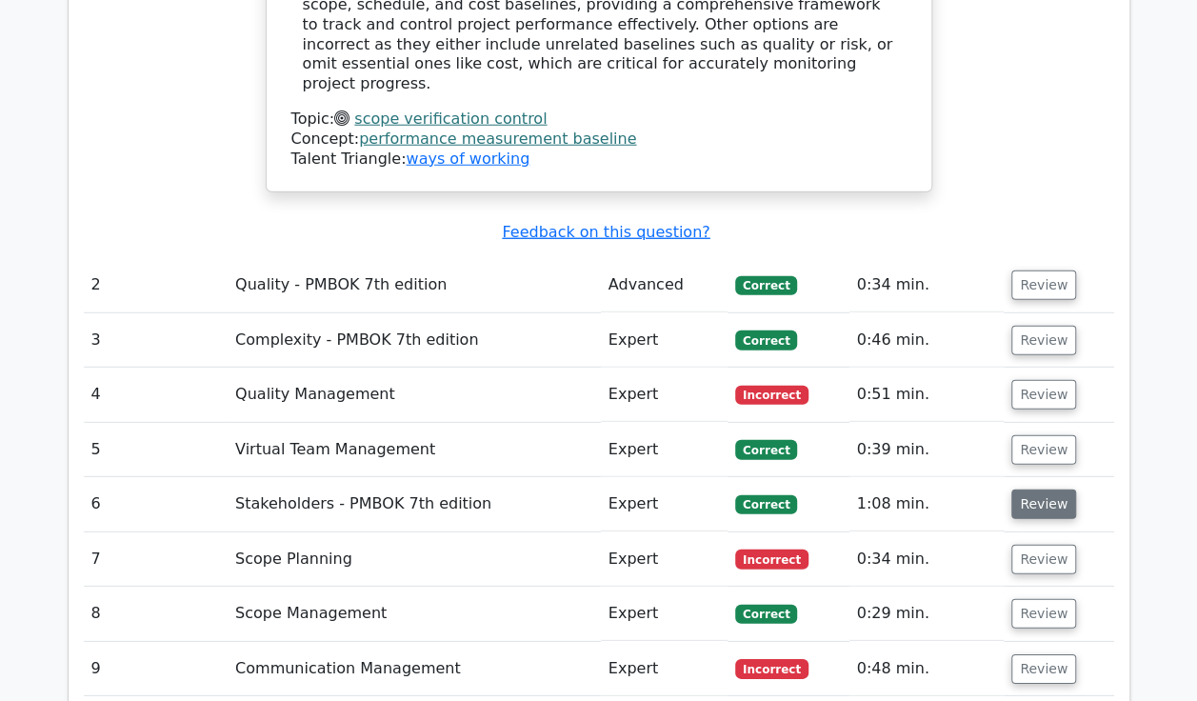
click at [1038, 489] on button "Review" at bounding box center [1043, 504] width 65 height 30
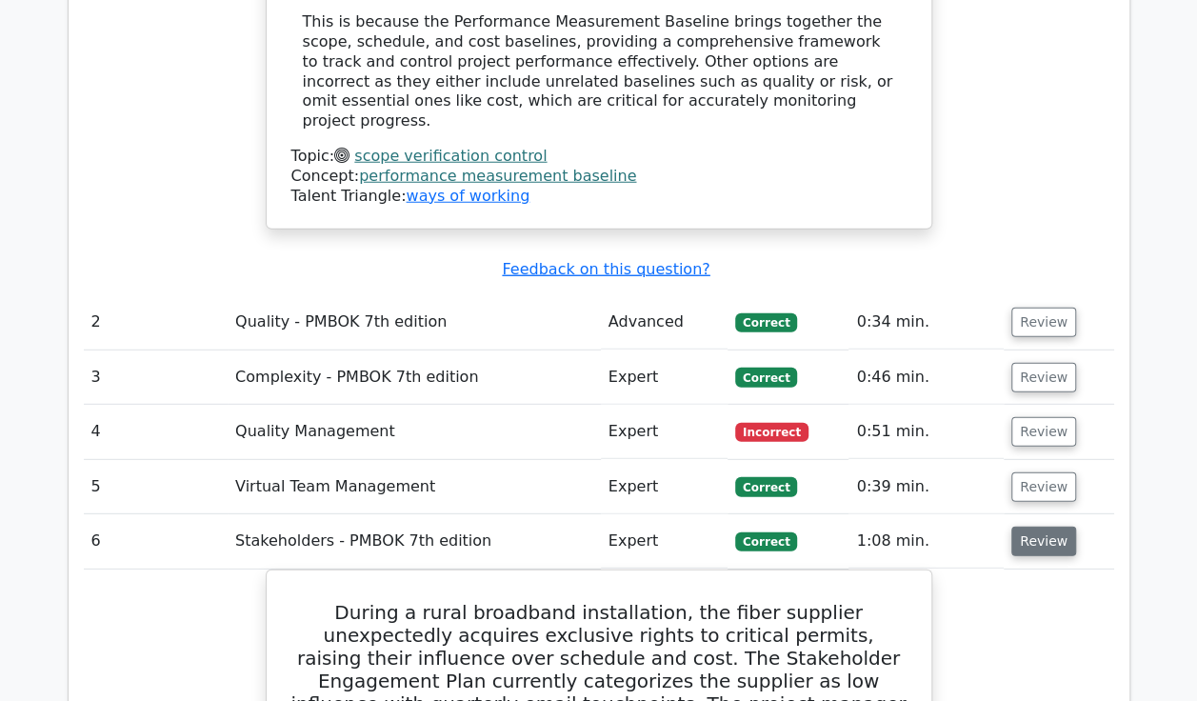
scroll to position [2436, 0]
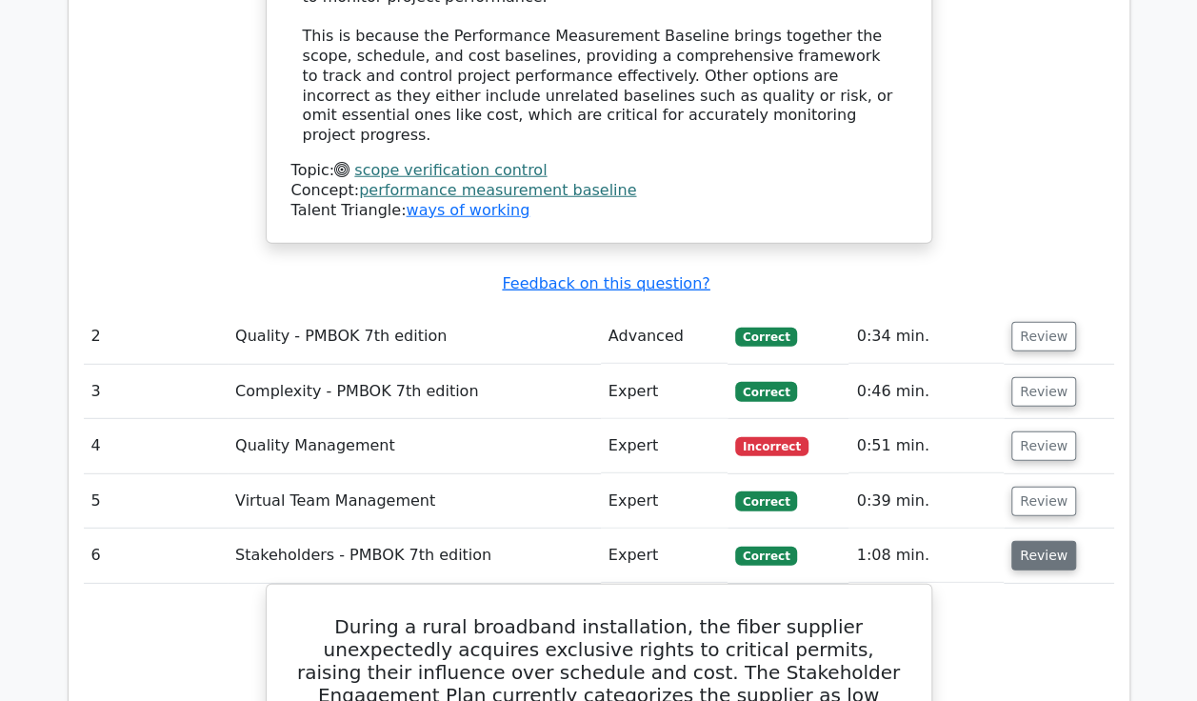
click at [1047, 541] on button "Review" at bounding box center [1043, 556] width 65 height 30
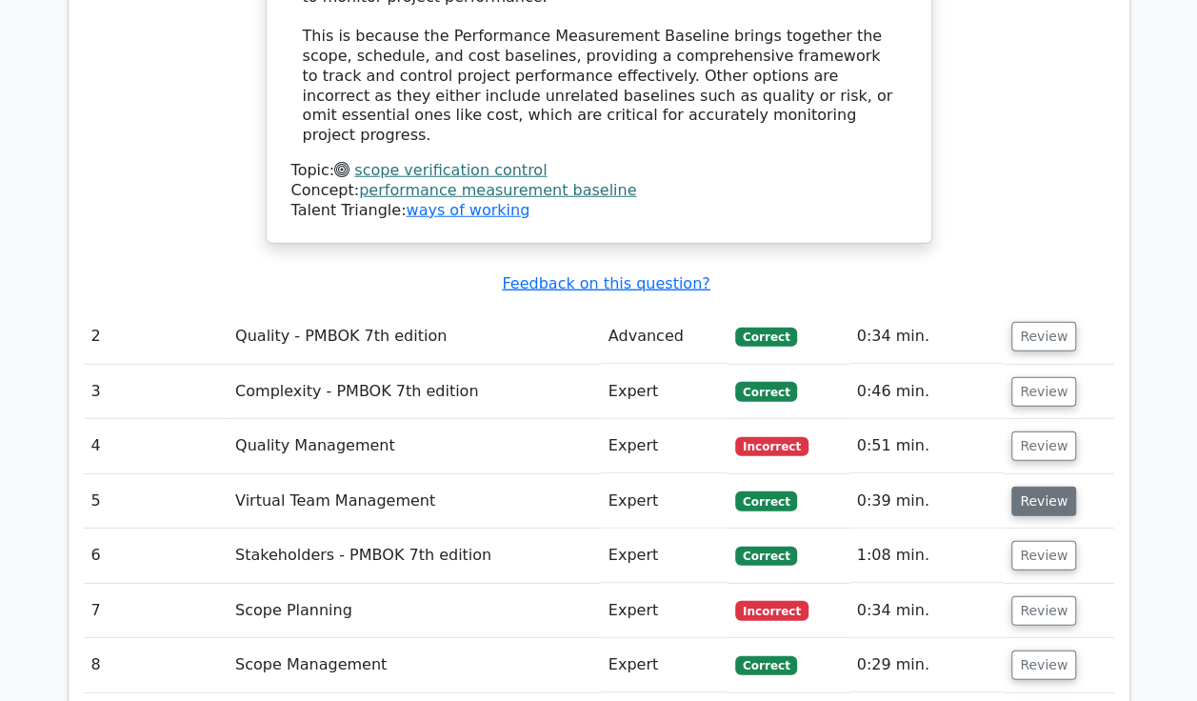
click at [1039, 487] on button "Review" at bounding box center [1043, 502] width 65 height 30
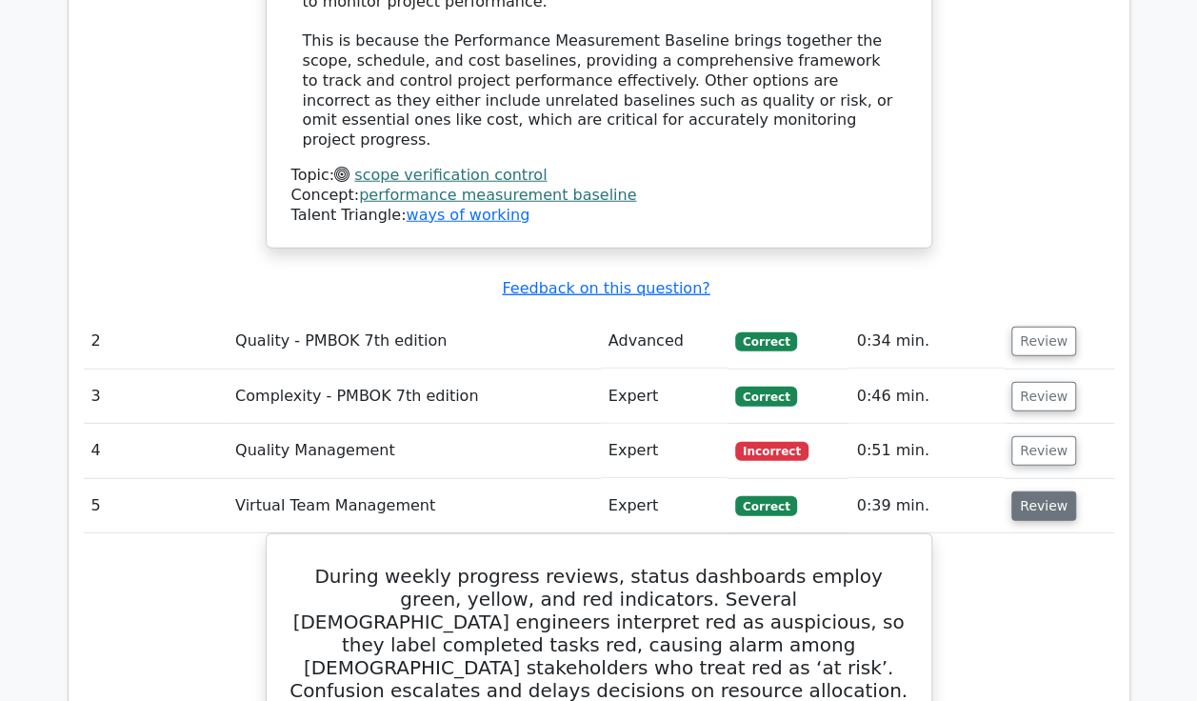
scroll to position [2409, 0]
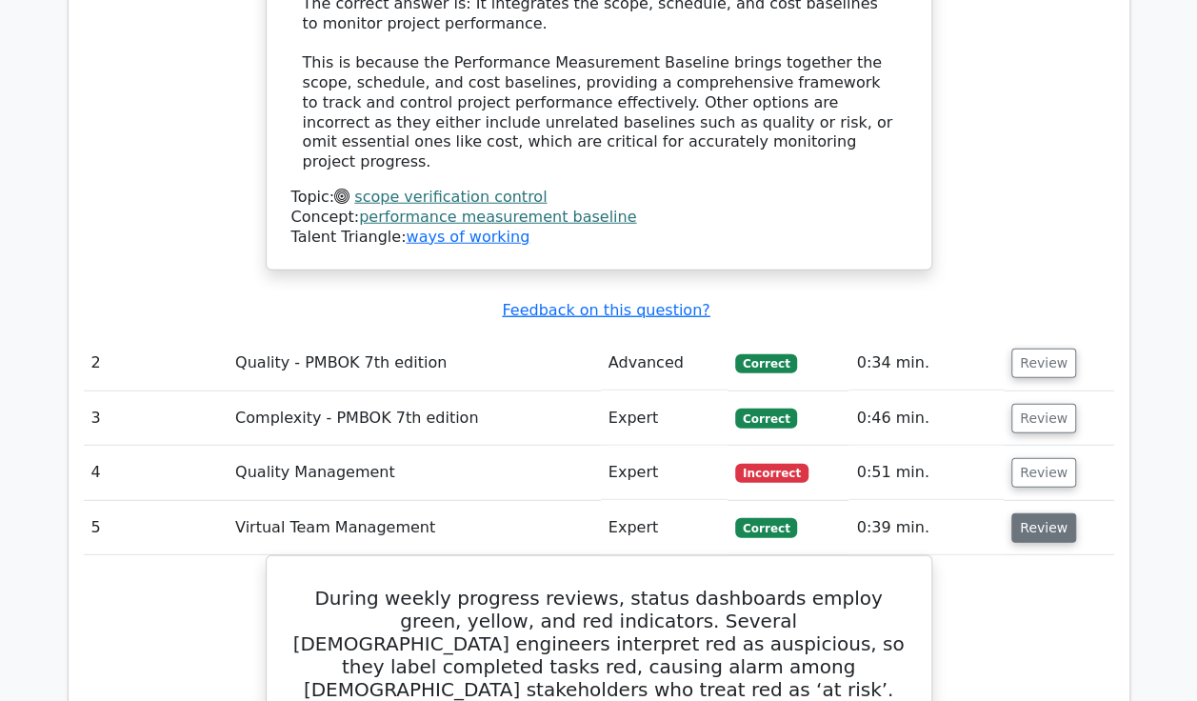
click at [1038, 513] on button "Review" at bounding box center [1043, 528] width 65 height 30
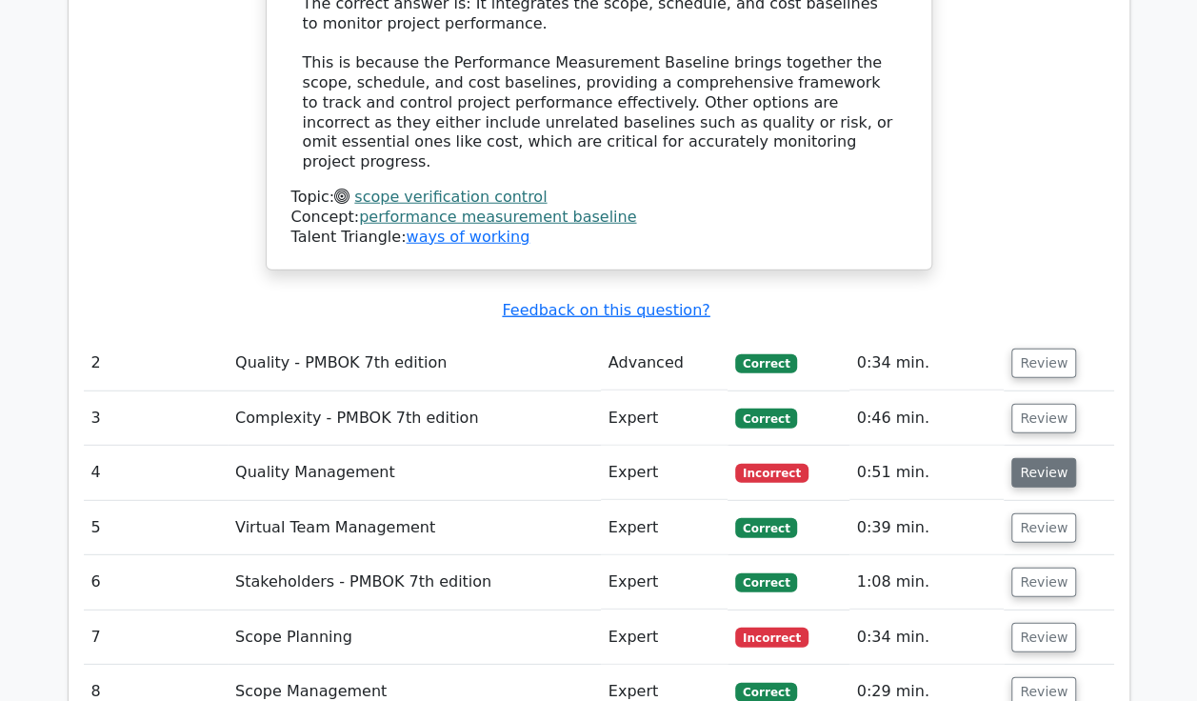
click at [1044, 458] on button "Review" at bounding box center [1043, 473] width 65 height 30
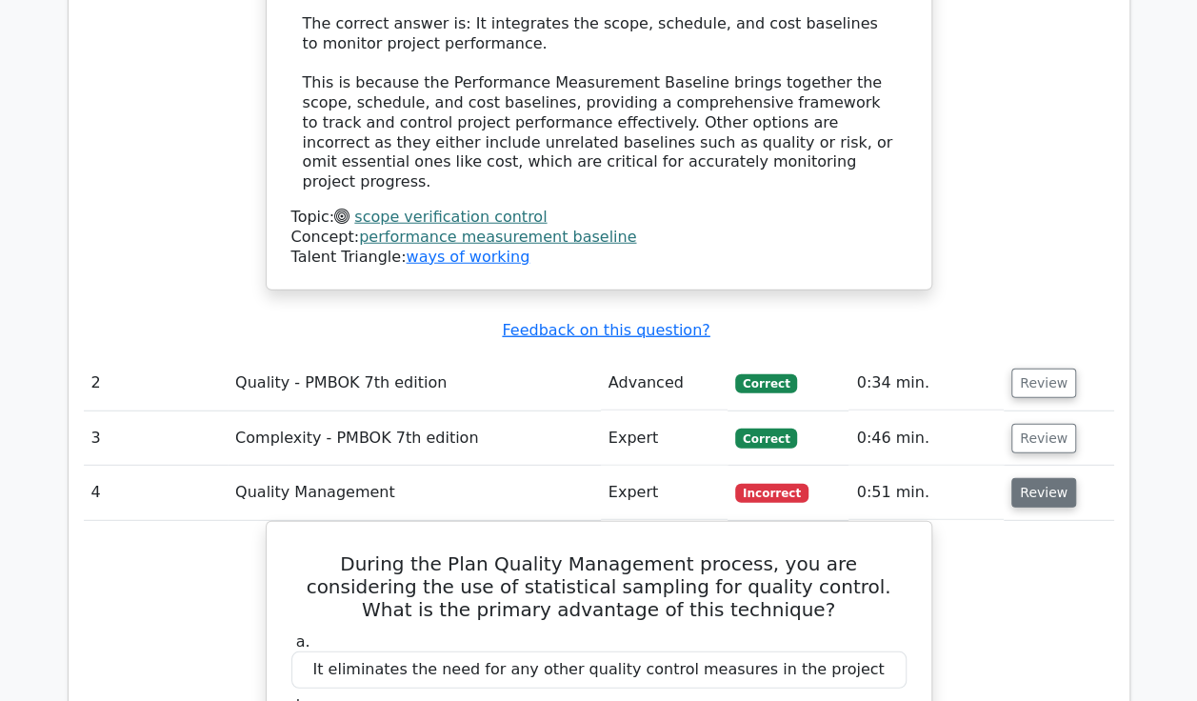
scroll to position [2388, 0]
click at [1029, 479] on button "Review" at bounding box center [1043, 494] width 65 height 30
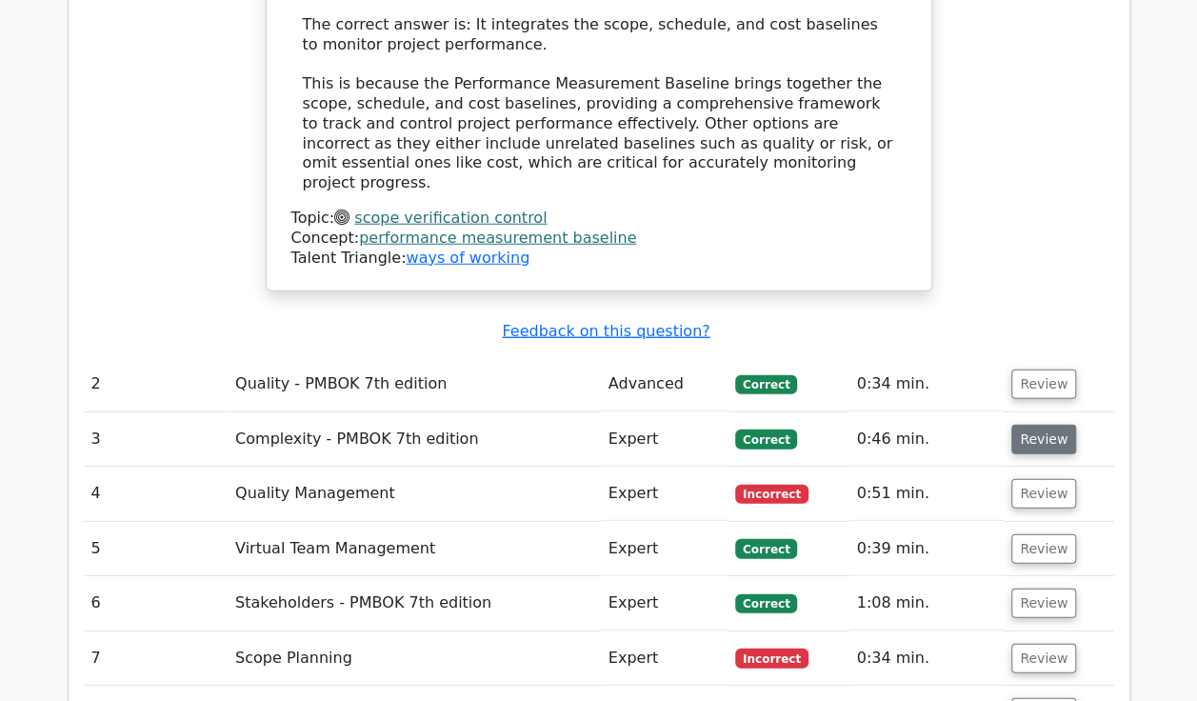
click at [1032, 425] on button "Review" at bounding box center [1043, 440] width 65 height 30
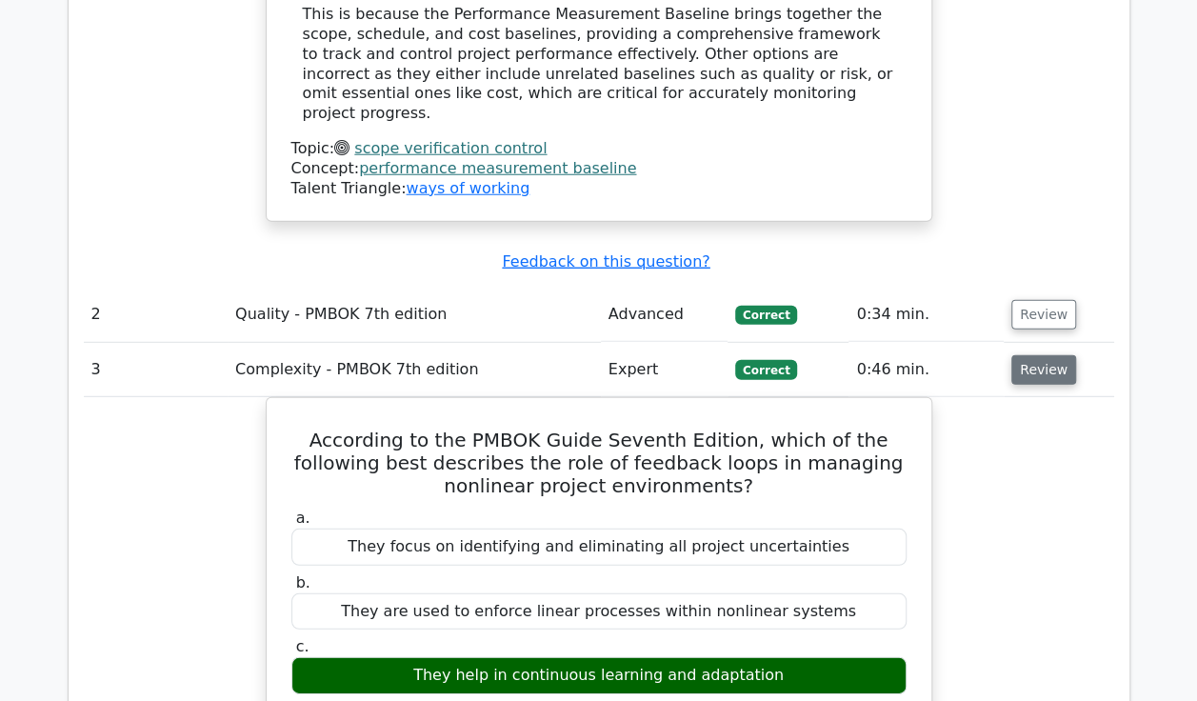
scroll to position [2455, 0]
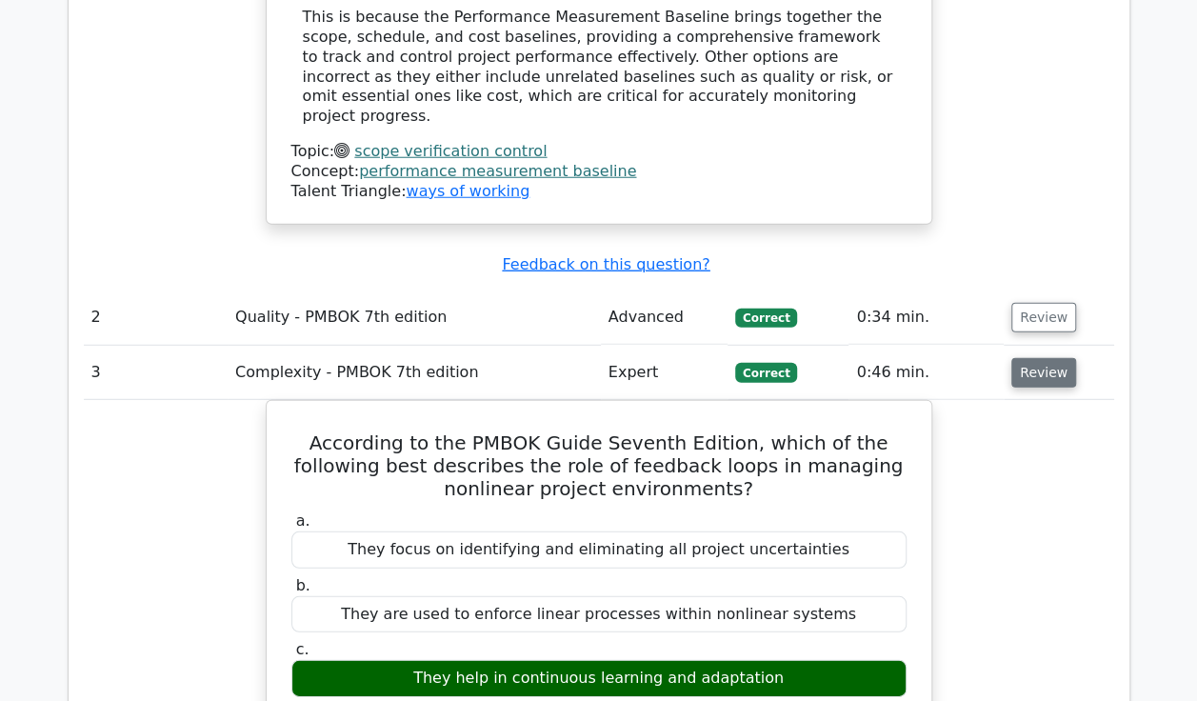
click at [1043, 358] on button "Review" at bounding box center [1043, 373] width 65 height 30
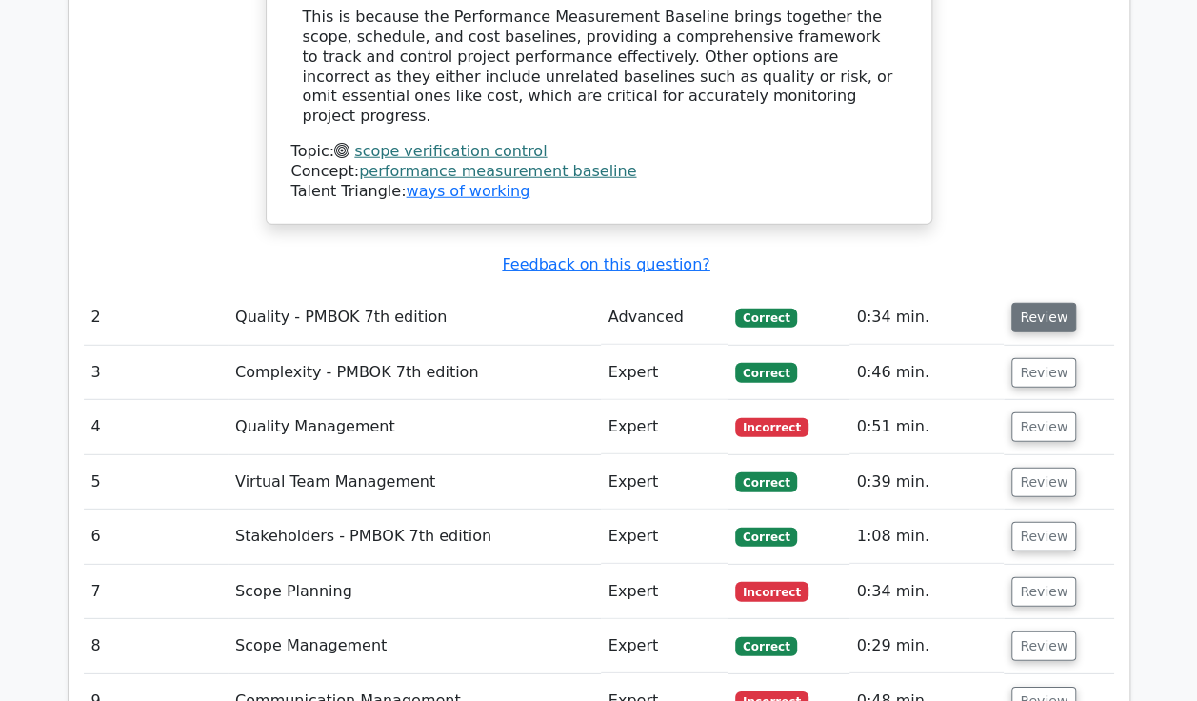
click at [1037, 303] on button "Review" at bounding box center [1043, 318] width 65 height 30
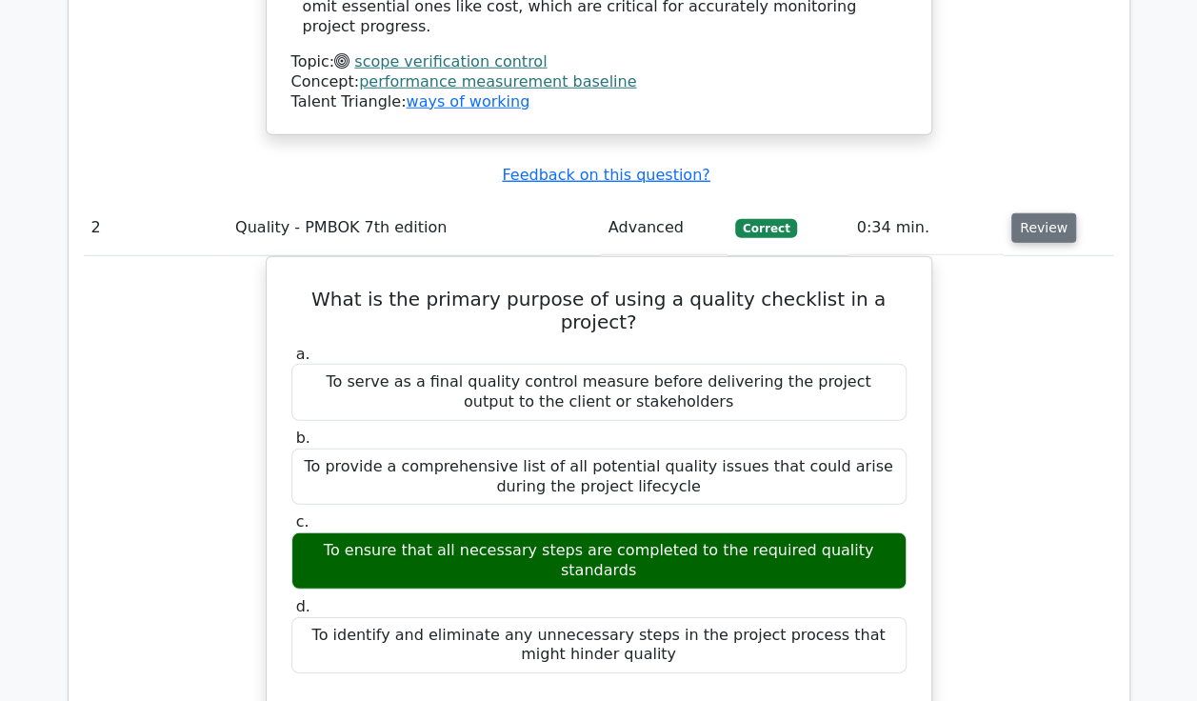
scroll to position [2533, 0]
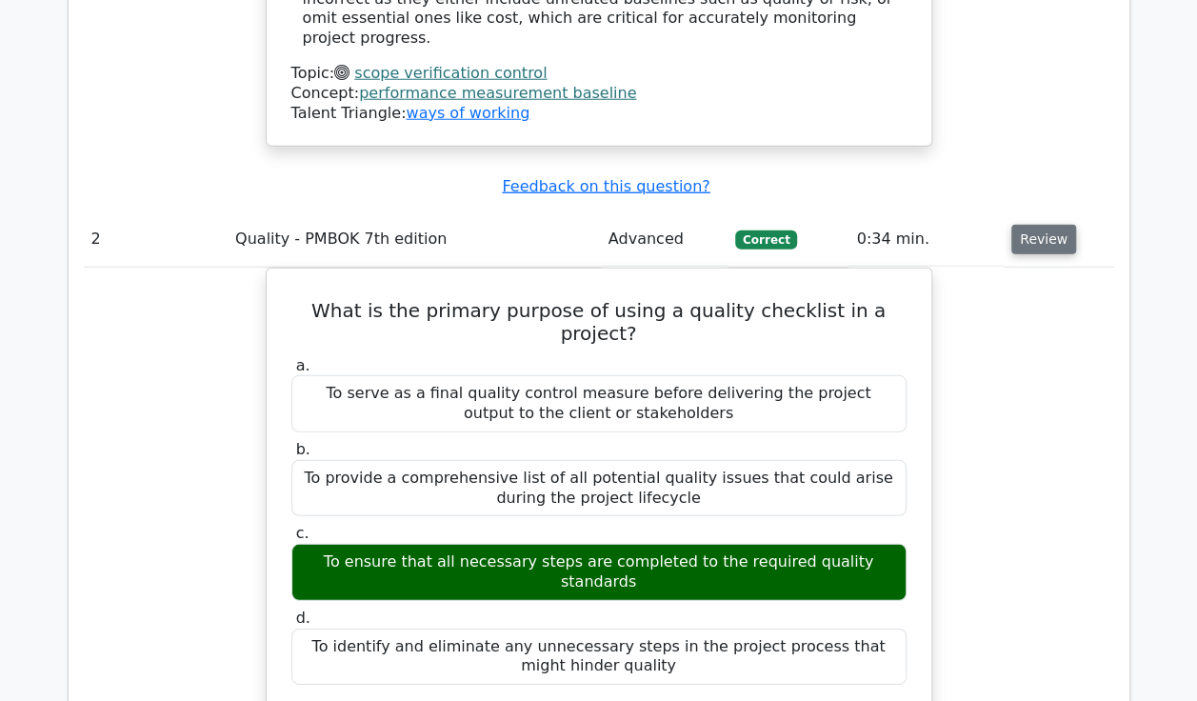
click at [1038, 225] on button "Review" at bounding box center [1043, 240] width 65 height 30
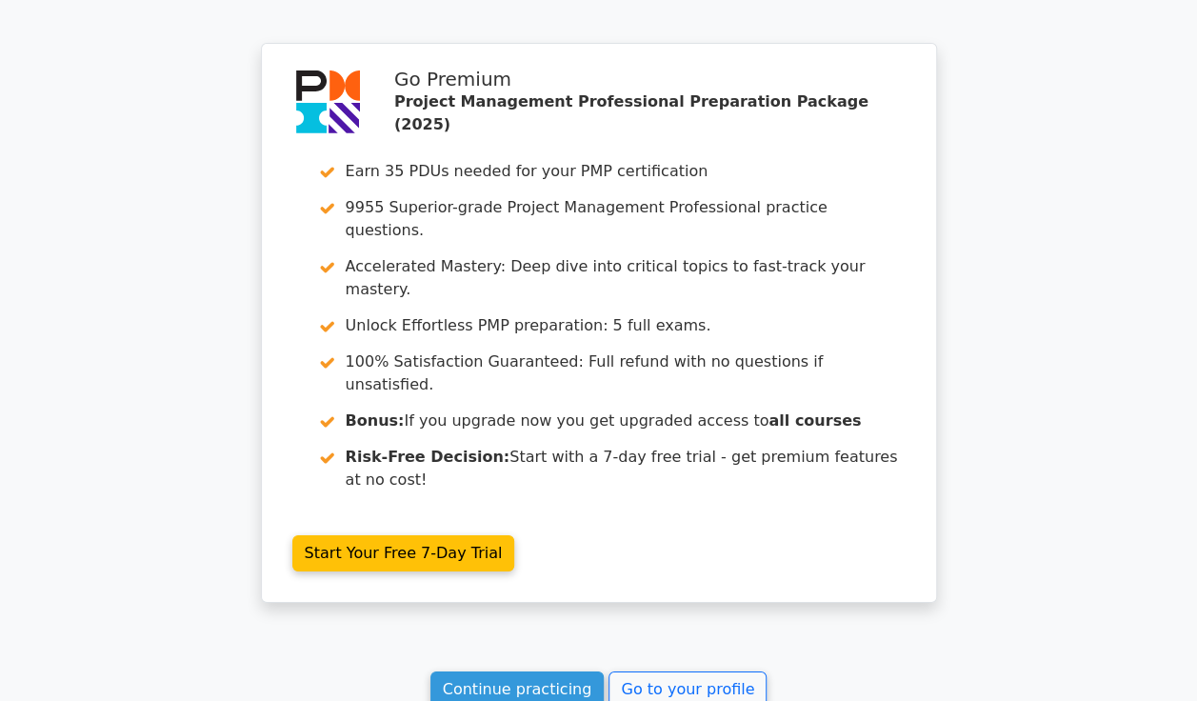
scroll to position [3316, 0]
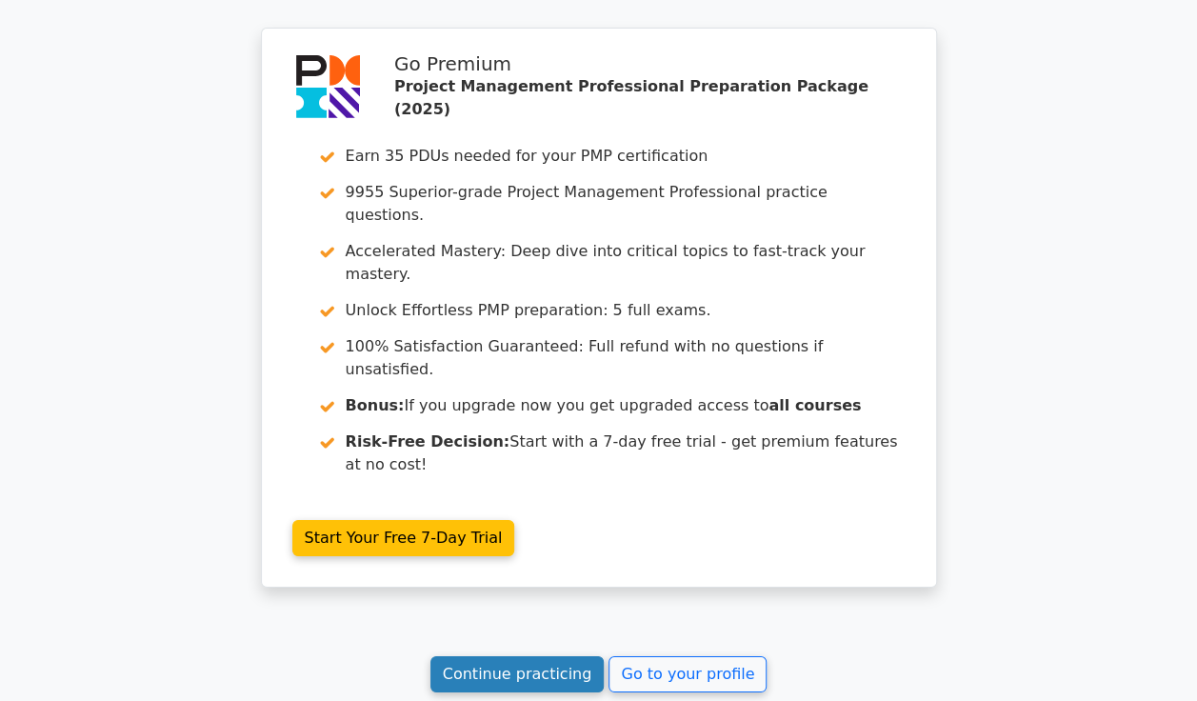
click at [518, 656] on link "Continue practicing" at bounding box center [517, 674] width 174 height 36
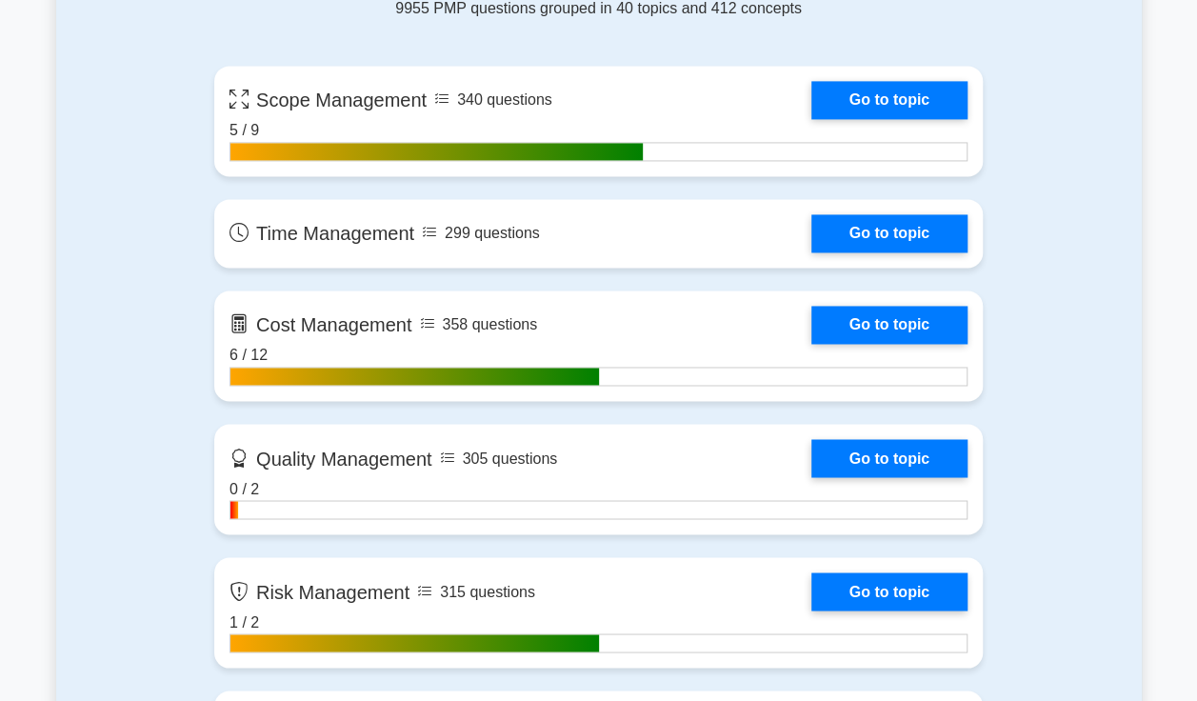
scroll to position [1355, 0]
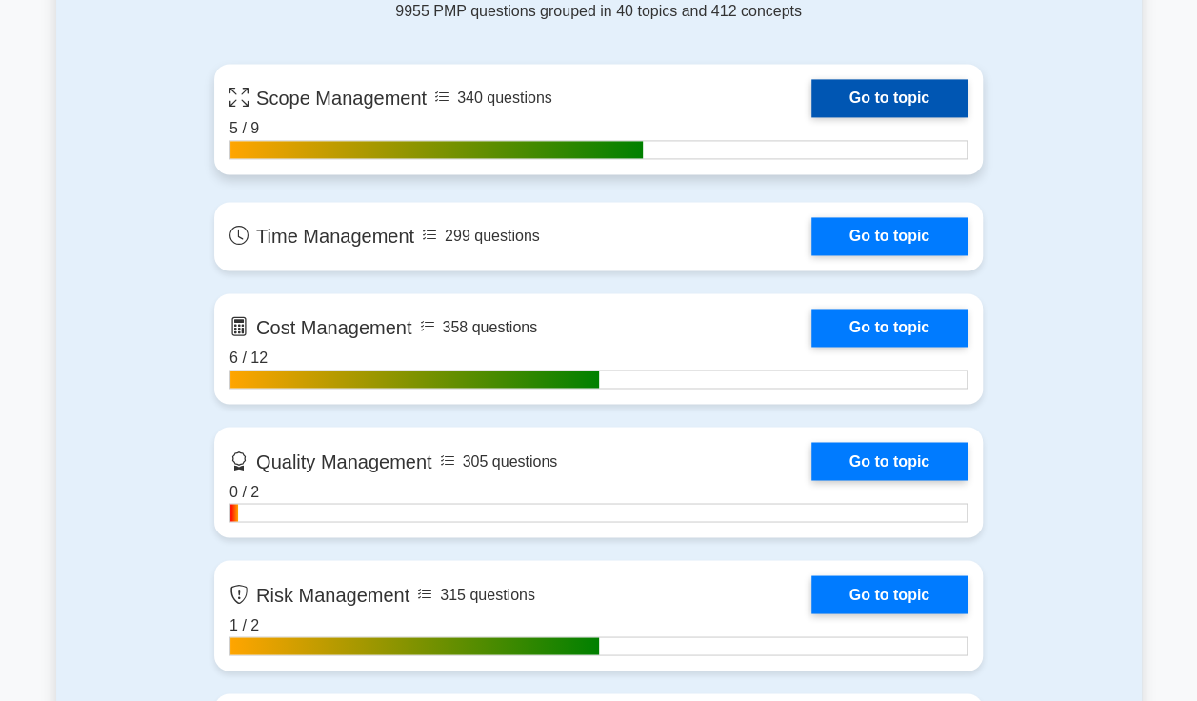
click at [912, 106] on link "Go to topic" at bounding box center [889, 98] width 156 height 38
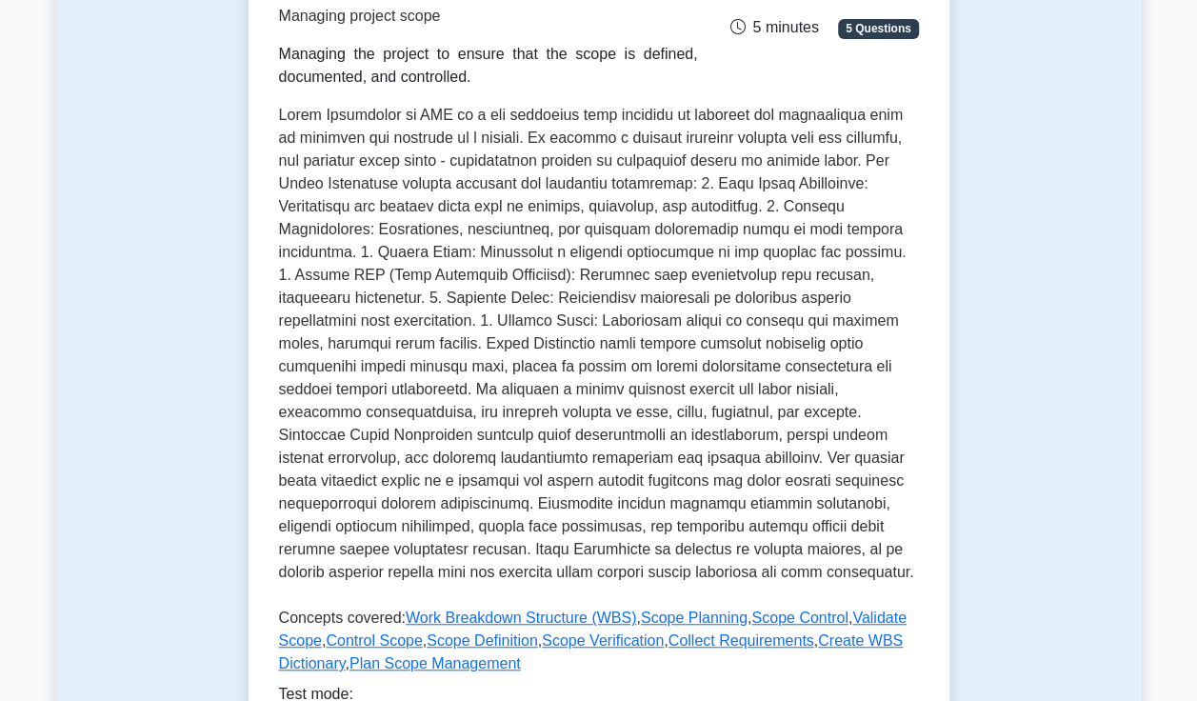
scroll to position [256, 0]
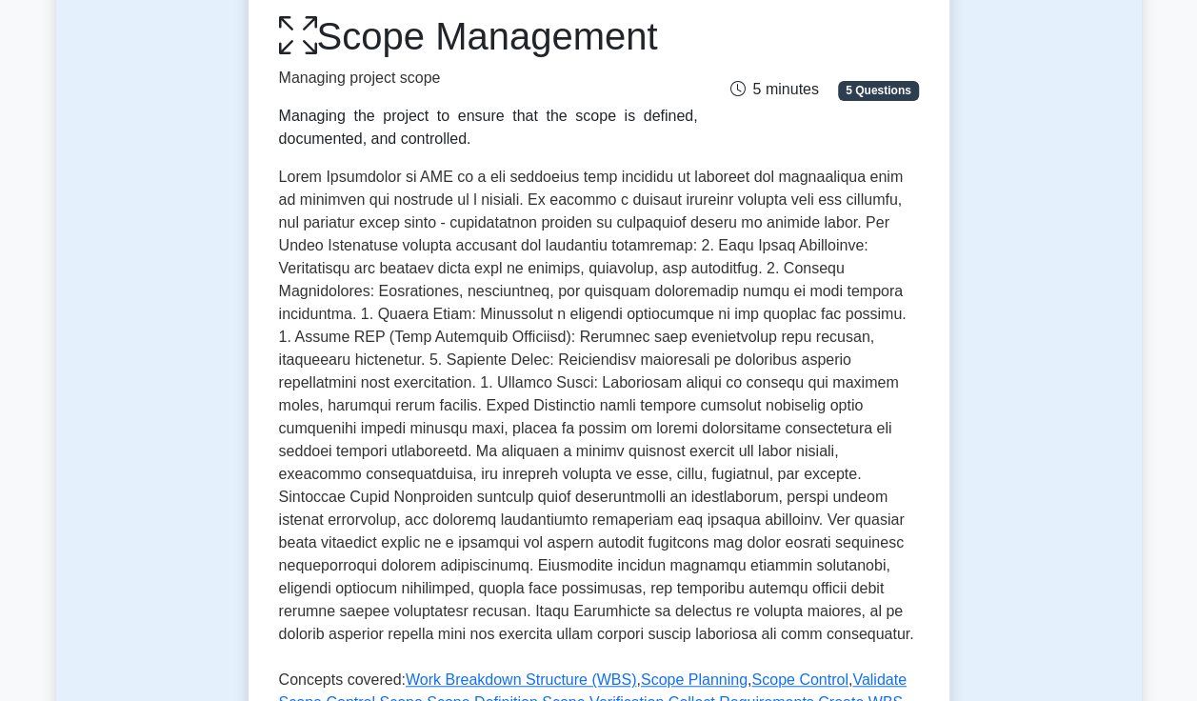
click at [944, 423] on div "Scope Management Managing project scope Managing the project to ensure that the…" at bounding box center [599, 450] width 701 height 935
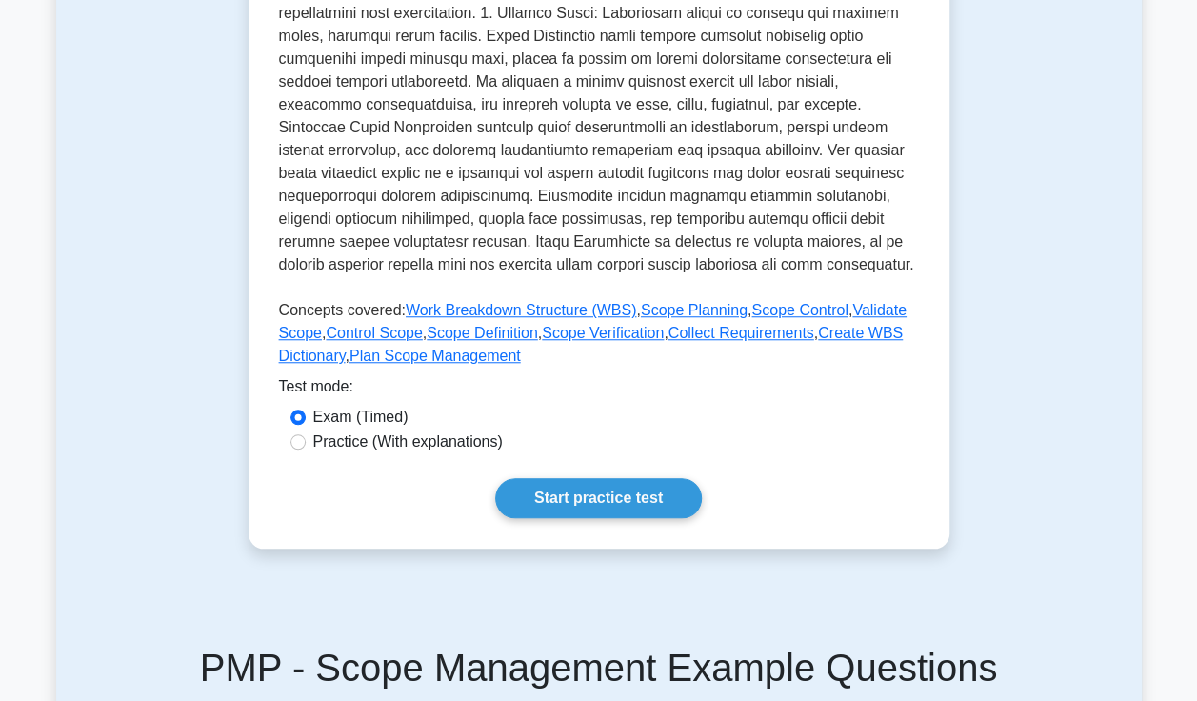
scroll to position [627, 0]
click at [604, 495] on link "Start practice test" at bounding box center [598, 497] width 207 height 40
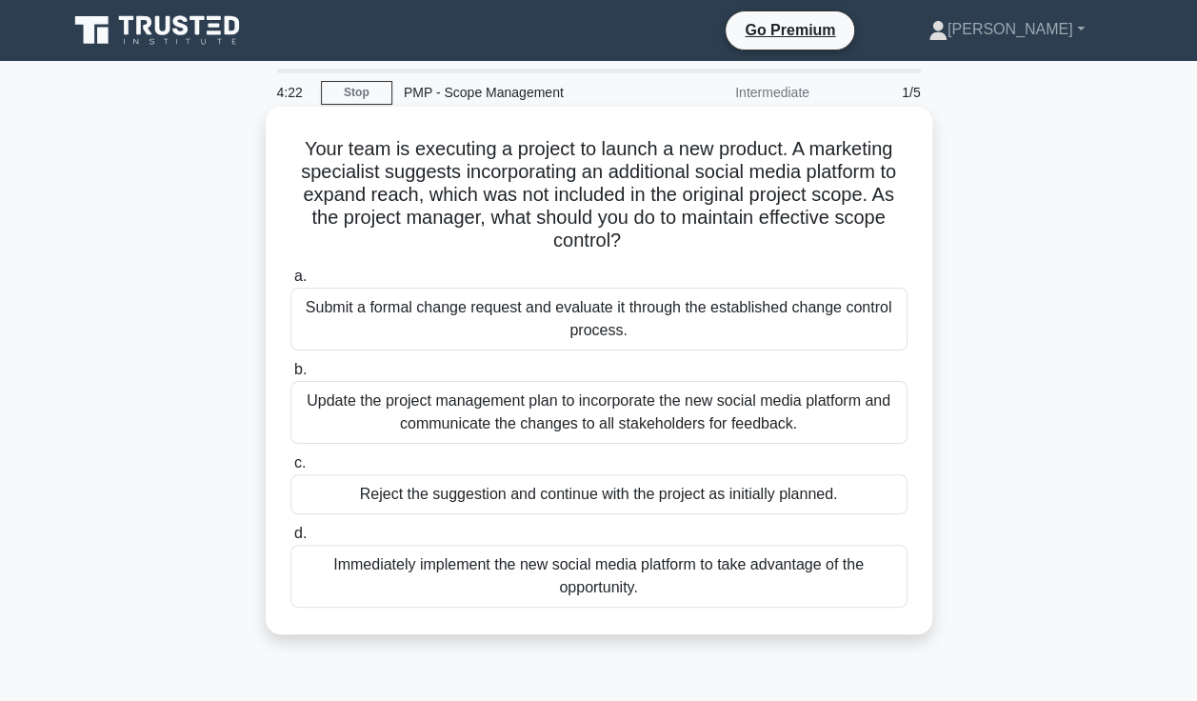
click at [775, 337] on div "Submit a formal change request and evaluate it through the established change c…" at bounding box center [598, 319] width 617 height 63
click at [290, 283] on input "a. Submit a formal change request and evaluate it through the established chang…" at bounding box center [290, 276] width 0 height 12
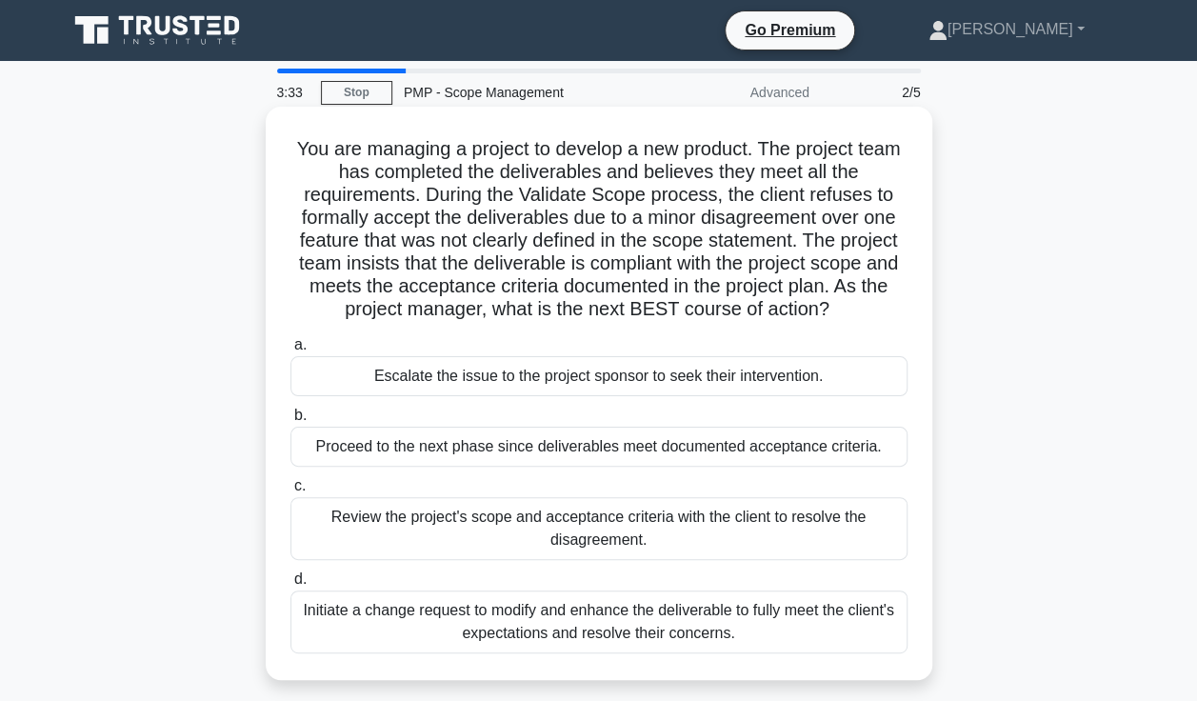
click at [799, 535] on div "Review the project's scope and acceptance criteria with the client to resolve t…" at bounding box center [598, 528] width 617 height 63
click at [290, 492] on input "c. Review the project's scope and acceptance criteria with the client to resolv…" at bounding box center [290, 486] width 0 height 12
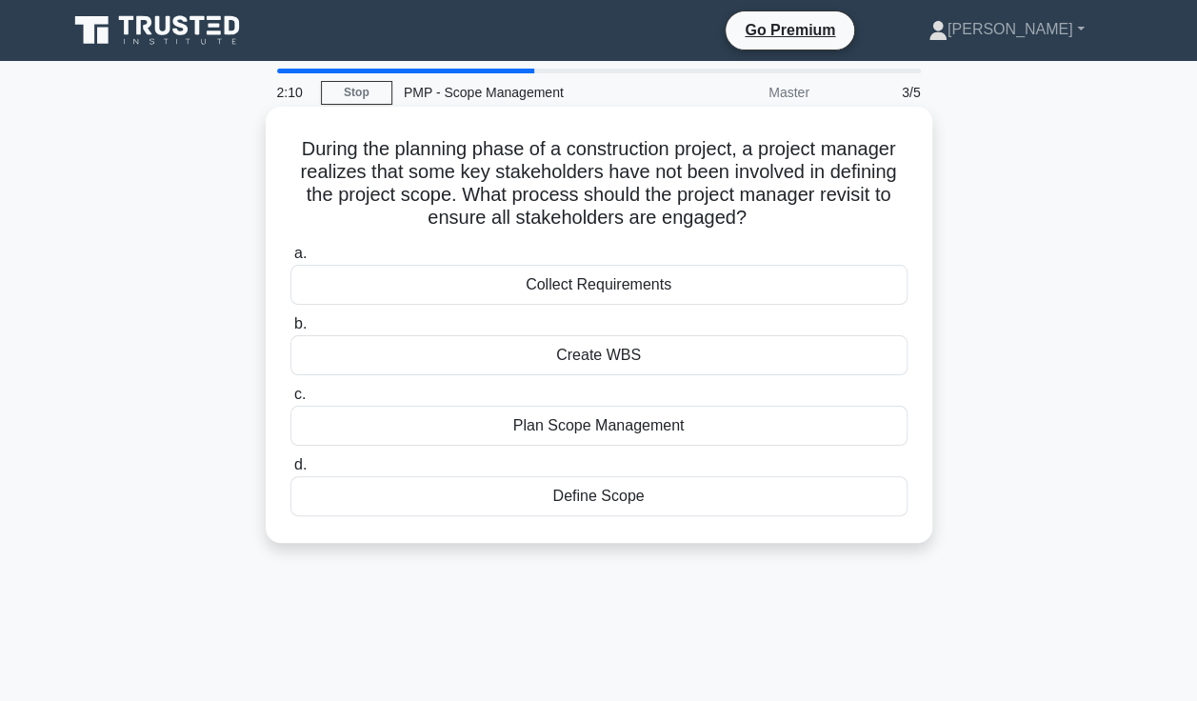
click at [674, 366] on div "Create WBS" at bounding box center [598, 355] width 617 height 40
click at [290, 330] on input "b. Create WBS" at bounding box center [290, 324] width 0 height 12
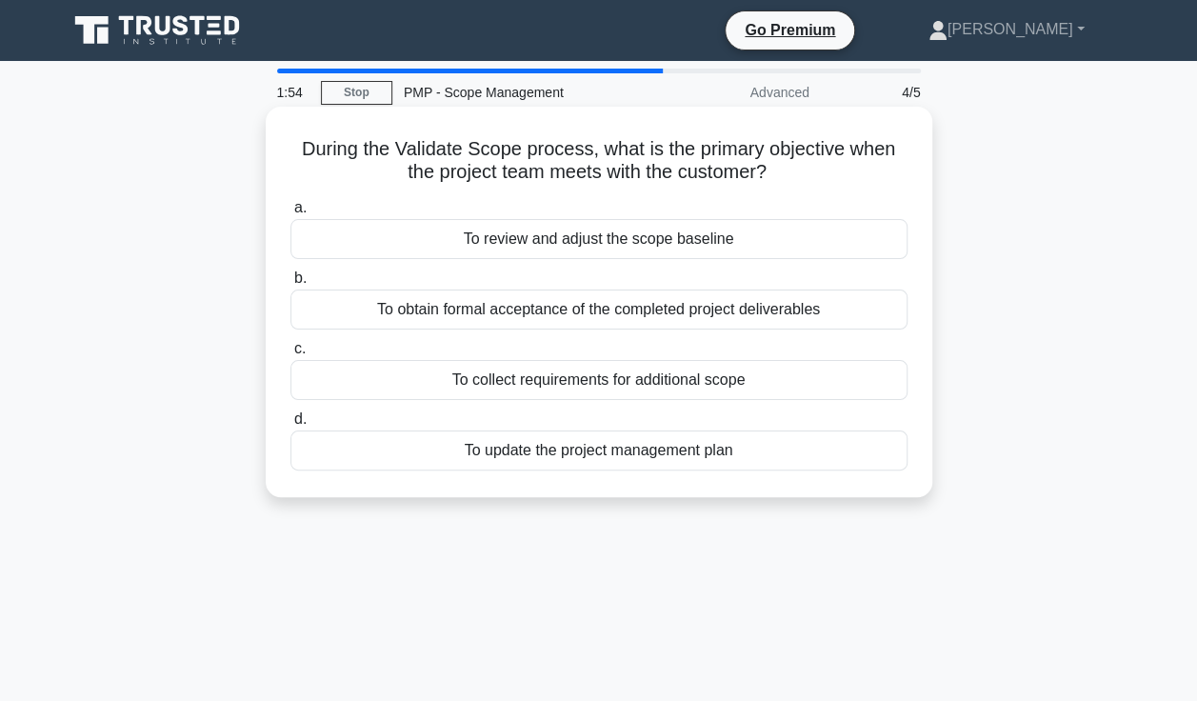
click at [745, 327] on div "To obtain formal acceptance of the completed project deliverables" at bounding box center [598, 309] width 617 height 40
click at [290, 285] on input "b. To obtain formal acceptance of the completed project deliverables" at bounding box center [290, 278] width 0 height 12
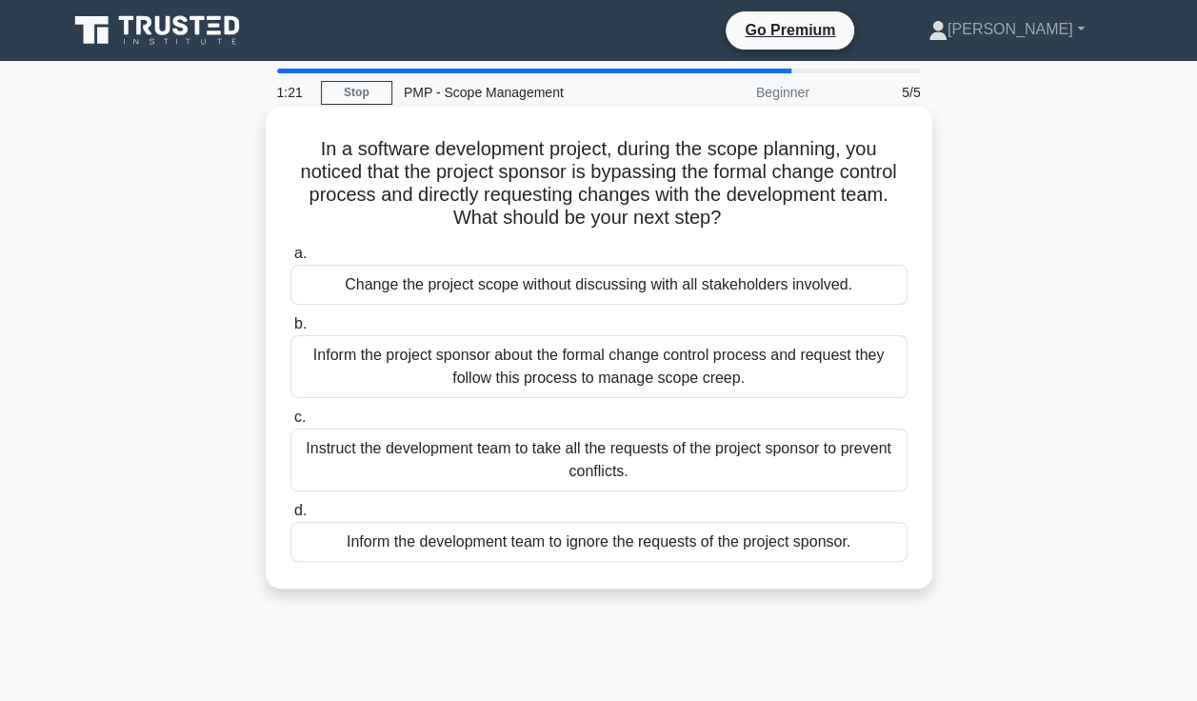
click at [746, 380] on div "Inform the project sponsor about the formal change control process and request …" at bounding box center [598, 366] width 617 height 63
click at [290, 330] on input "b. Inform the project sponsor about the formal change control process and reque…" at bounding box center [290, 324] width 0 height 12
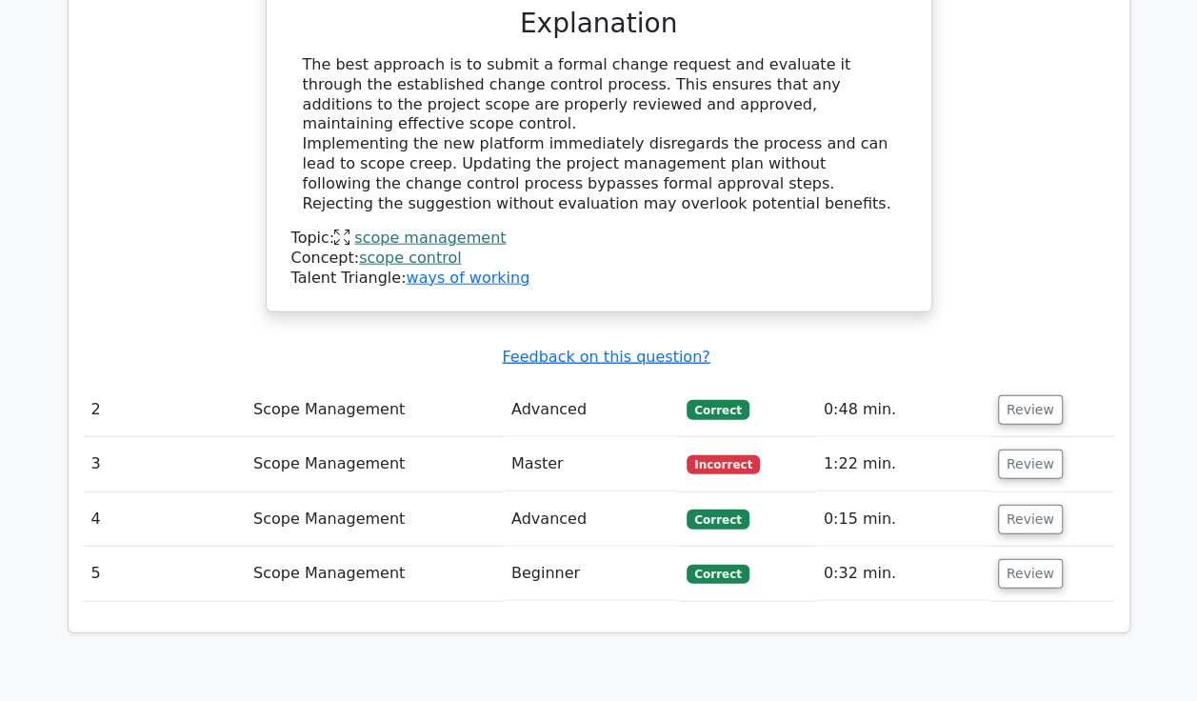
scroll to position [2092, 0]
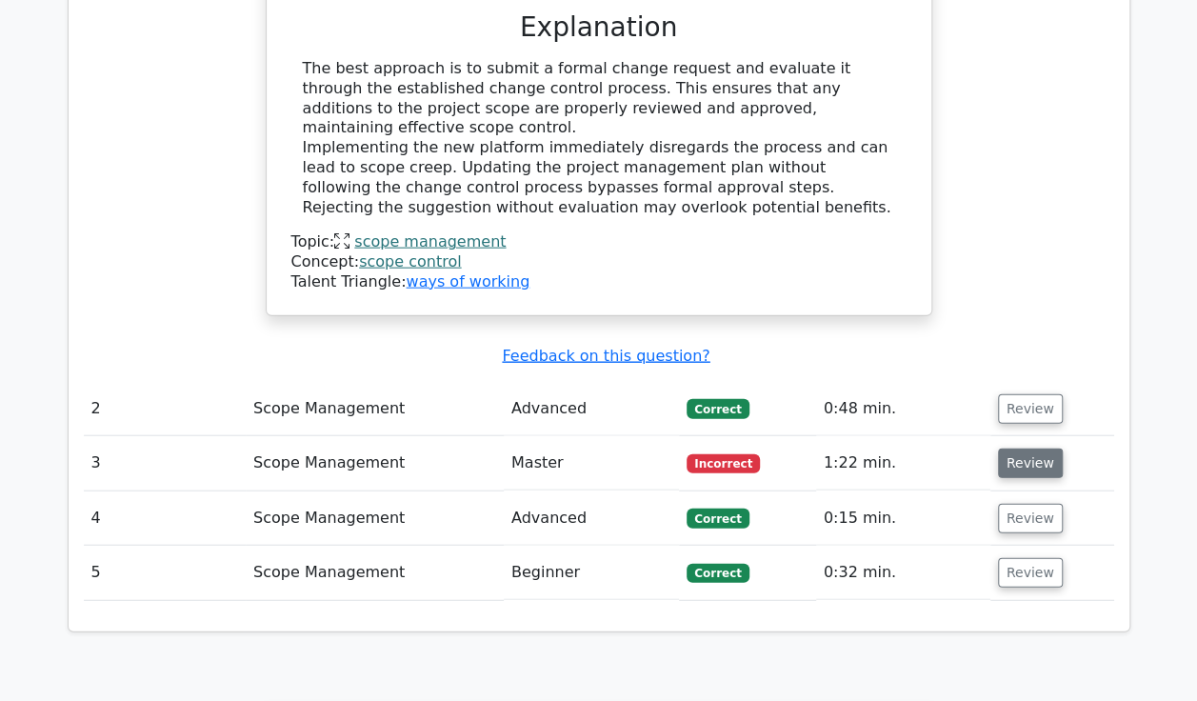
click at [1019, 449] on button "Review" at bounding box center [1030, 464] width 65 height 30
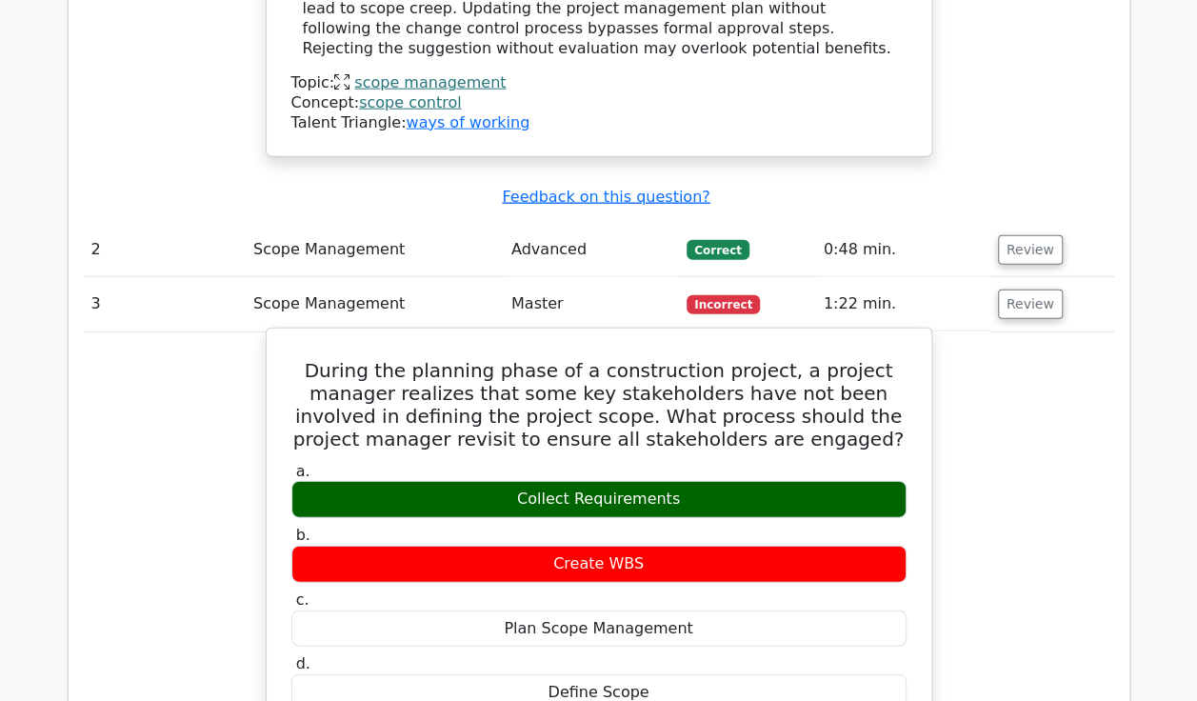
scroll to position [2248, 0]
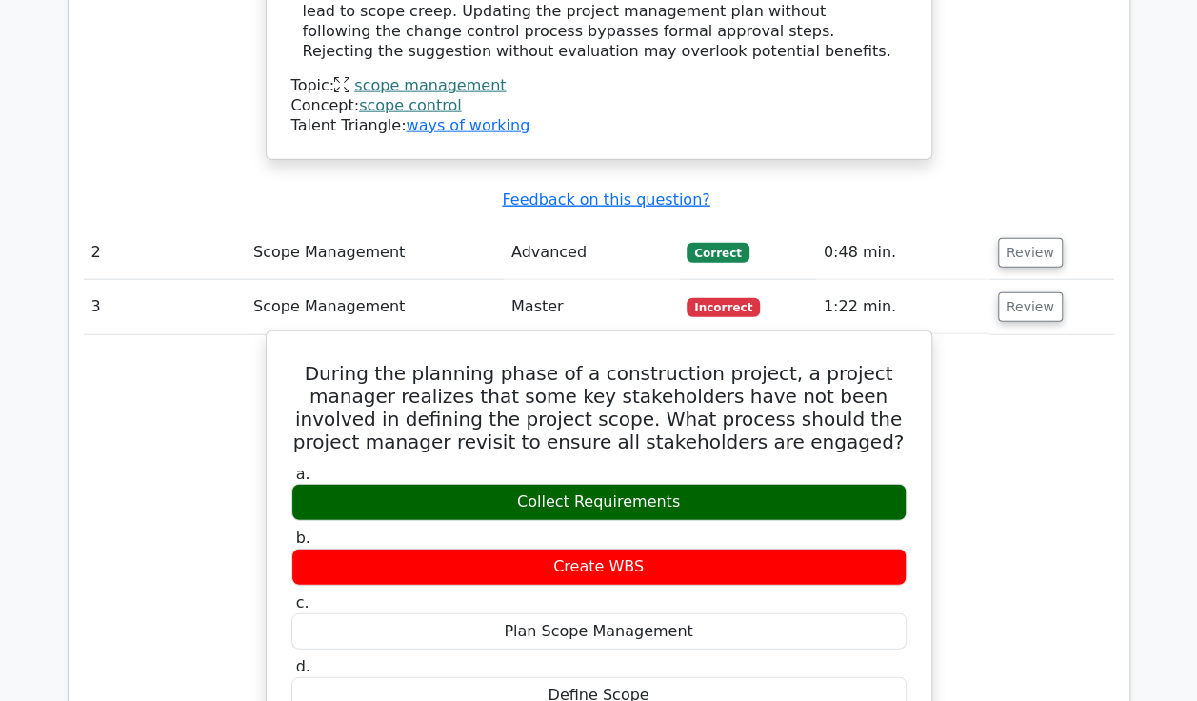
click at [636, 465] on label "a. Collect Requirements" at bounding box center [598, 493] width 615 height 57
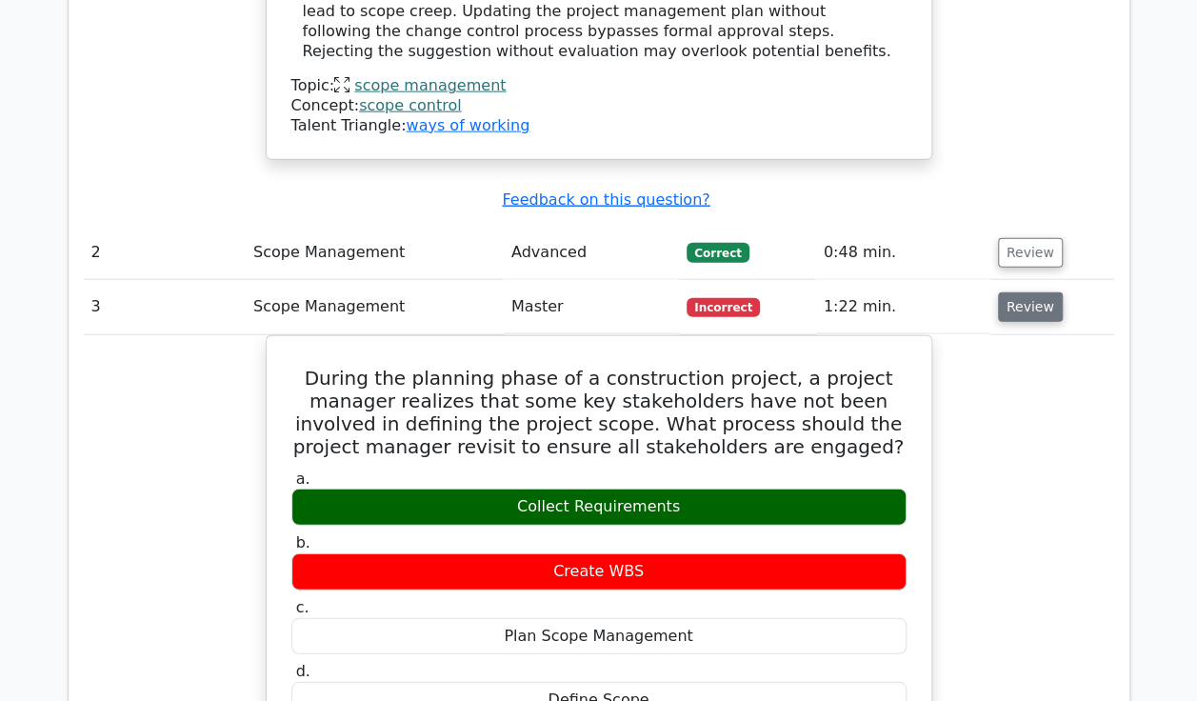
click at [1023, 292] on button "Review" at bounding box center [1030, 307] width 65 height 30
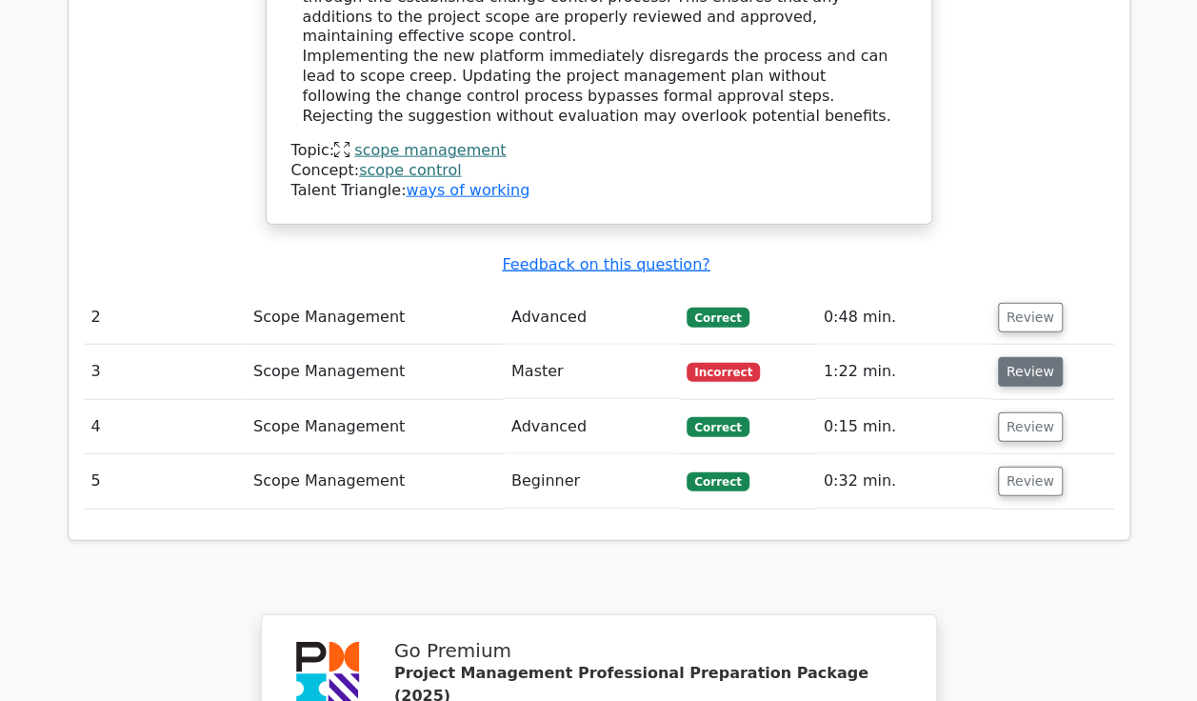
scroll to position [2185, 0]
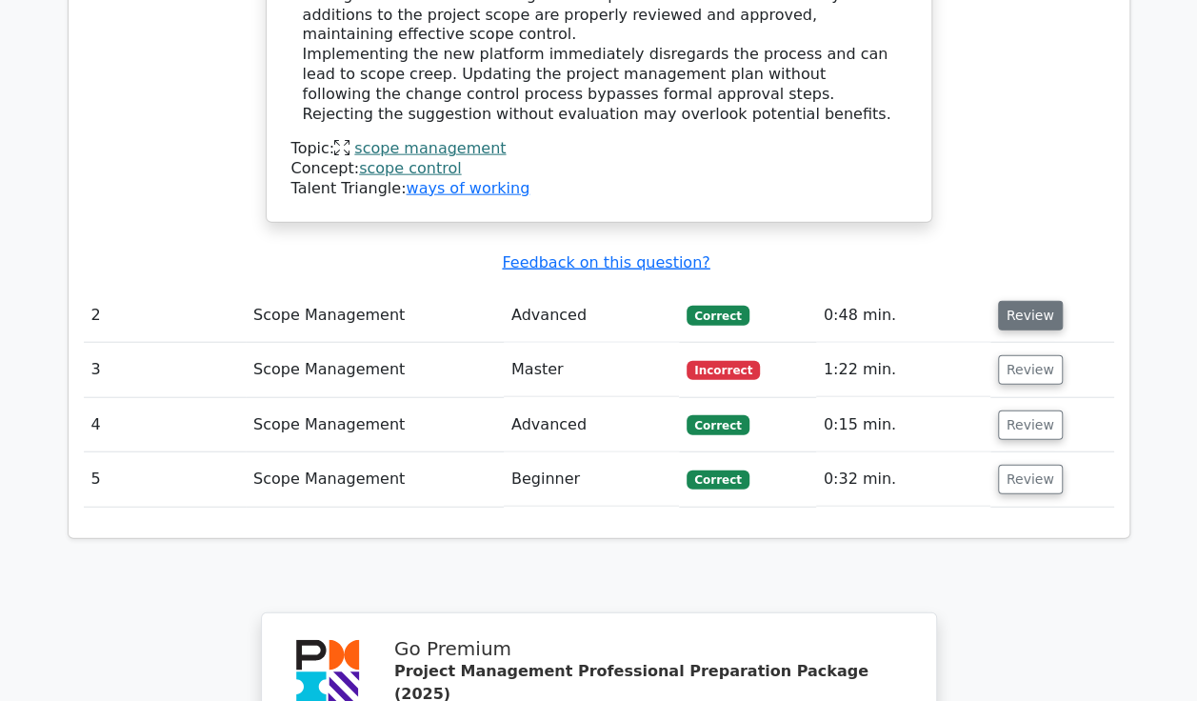
click at [1028, 301] on button "Review" at bounding box center [1030, 316] width 65 height 30
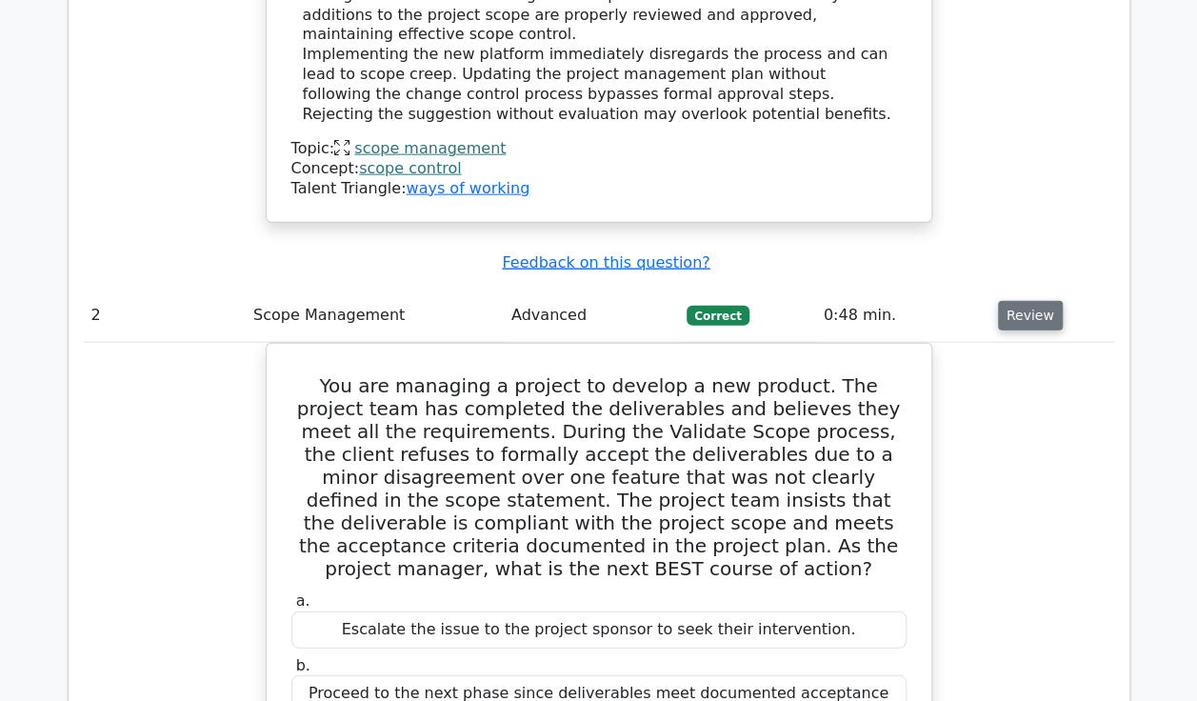
click at [1028, 301] on button "Review" at bounding box center [1030, 316] width 65 height 30
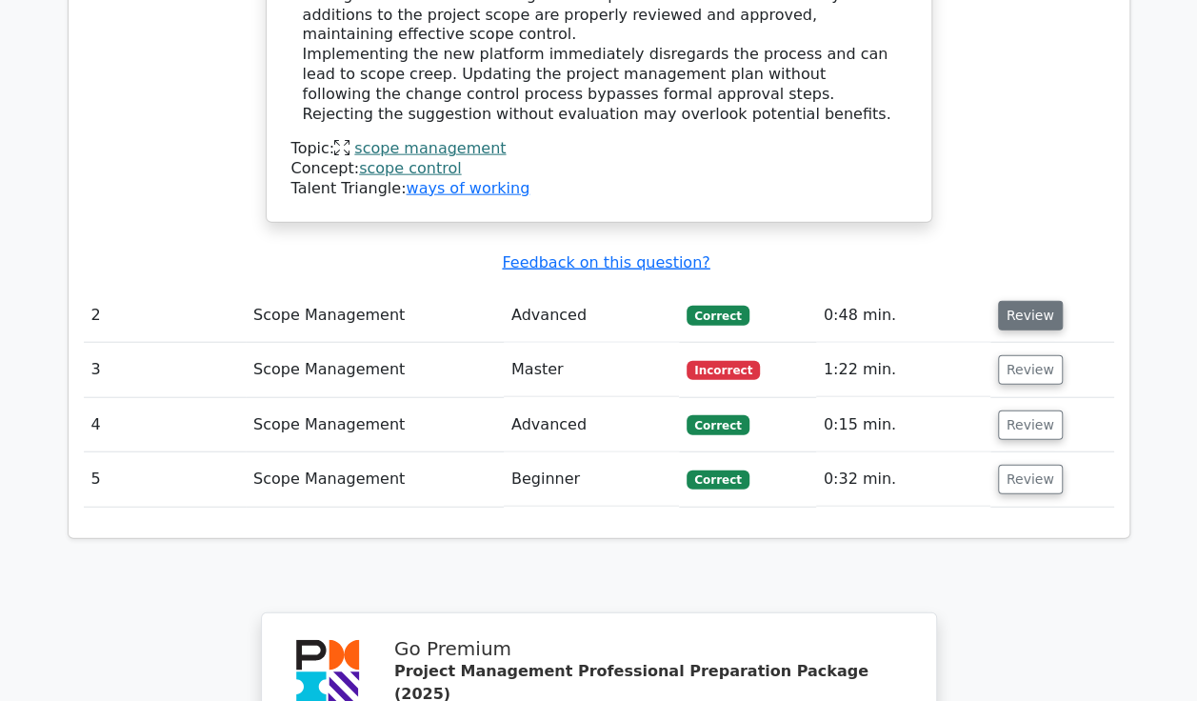
click at [1028, 301] on button "Review" at bounding box center [1030, 316] width 65 height 30
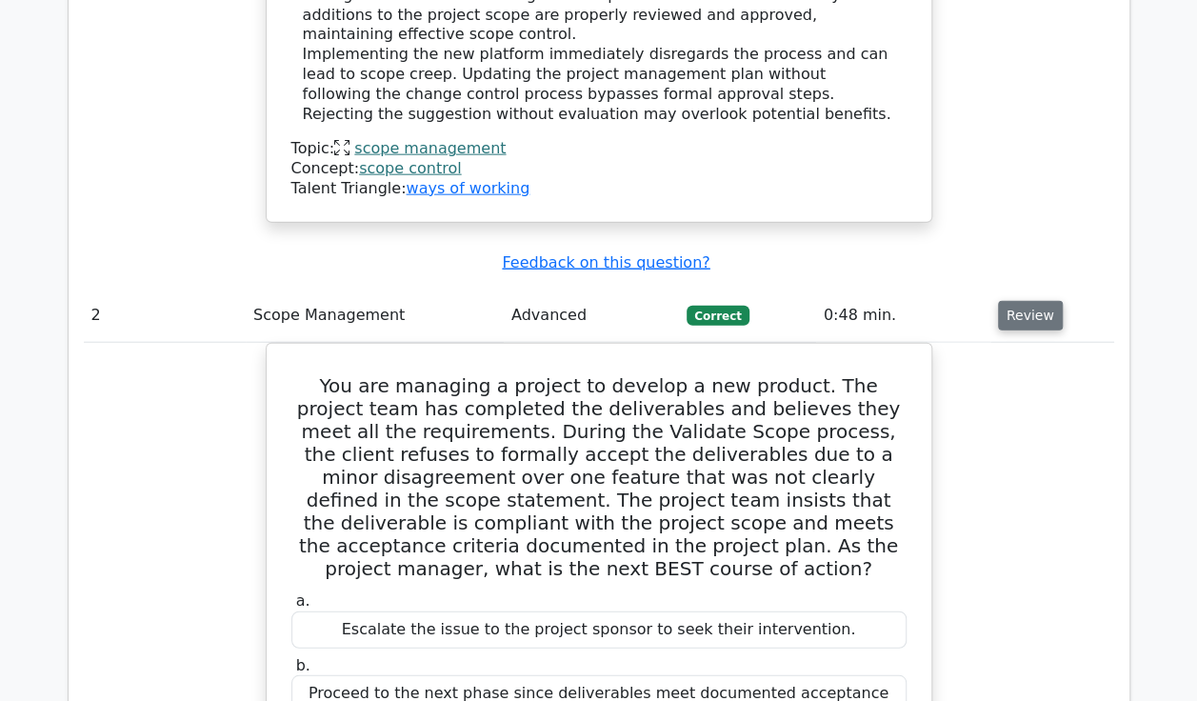
click at [1027, 301] on button "Review" at bounding box center [1030, 316] width 65 height 30
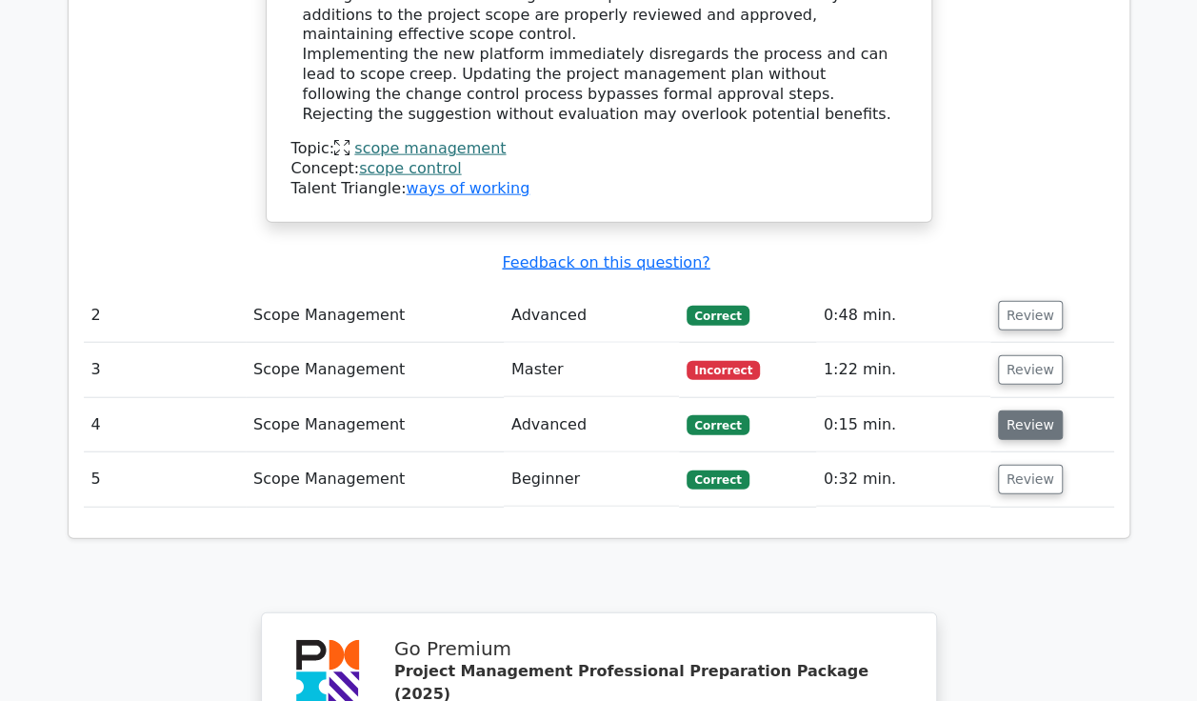
click at [1021, 410] on button "Review" at bounding box center [1030, 425] width 65 height 30
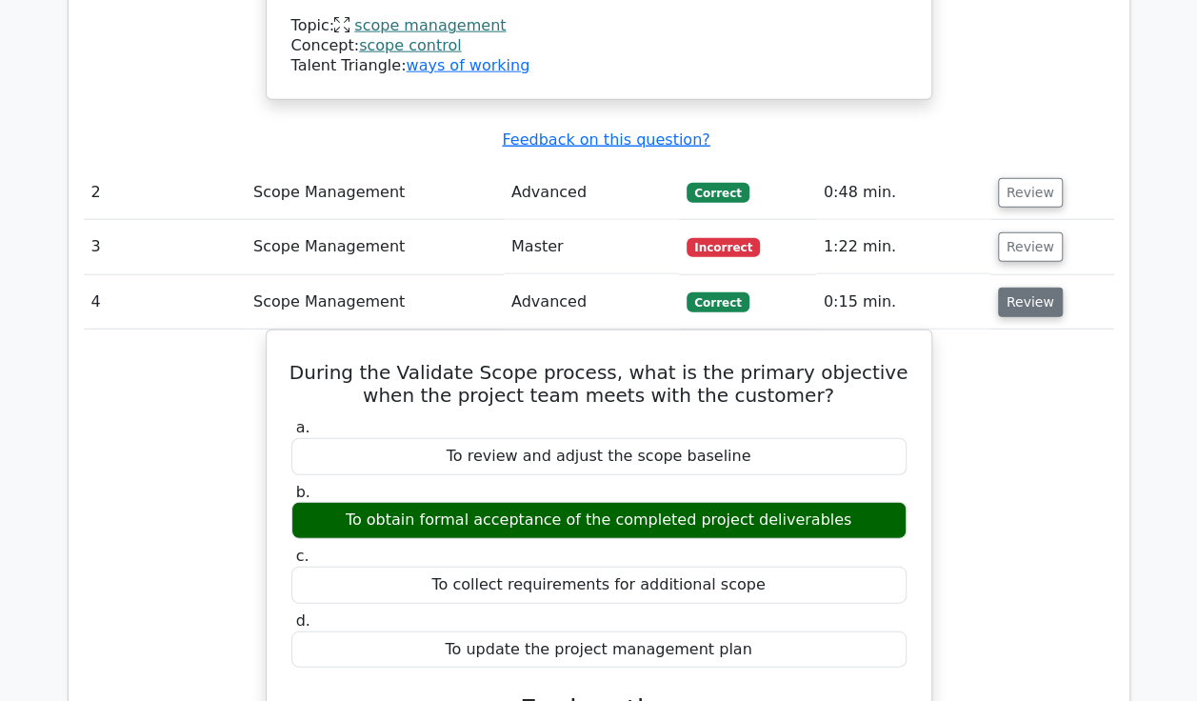
scroll to position [2310, 0]
